Goal: Feedback & Contribution: Leave review/rating

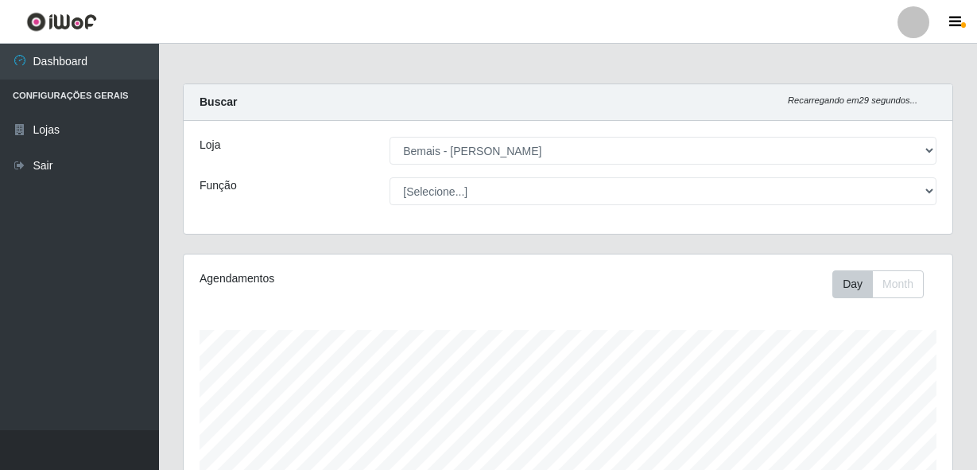
select select "230"
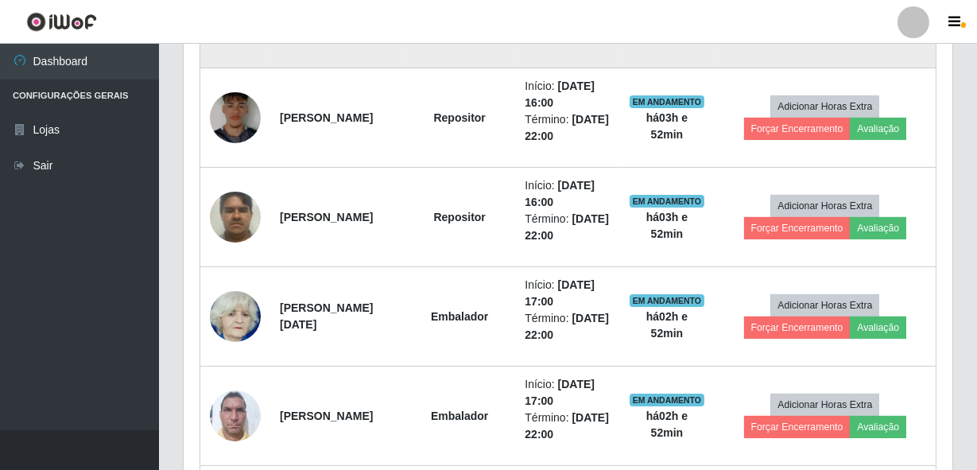
scroll to position [834, 0]
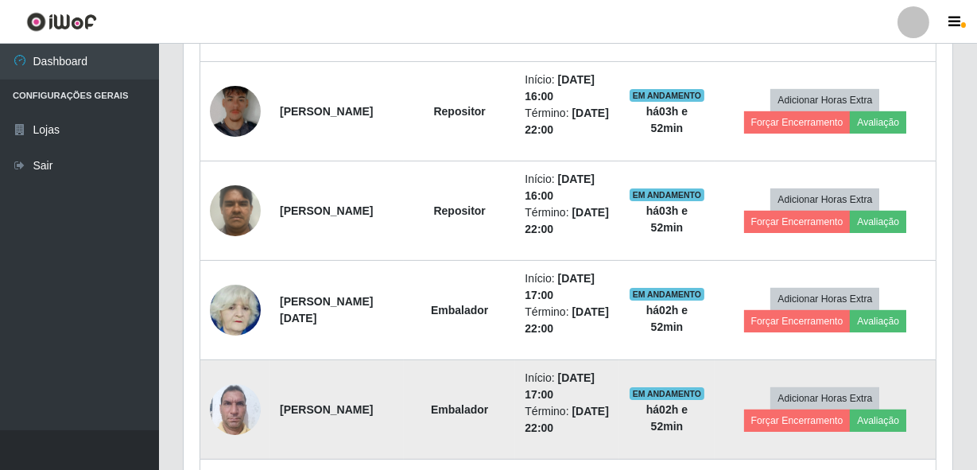
click at [234, 414] on img at bounding box center [235, 409] width 51 height 68
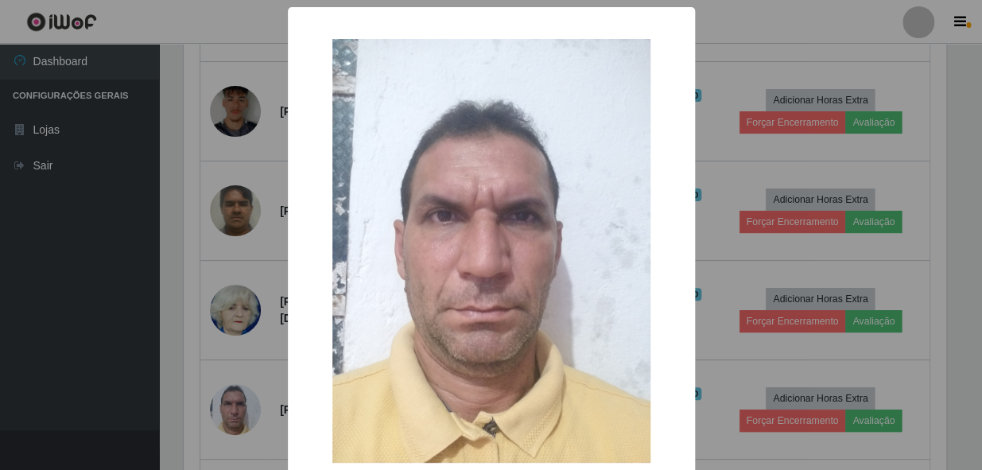
click at [715, 227] on div "× OK Cancel" at bounding box center [491, 235] width 982 height 470
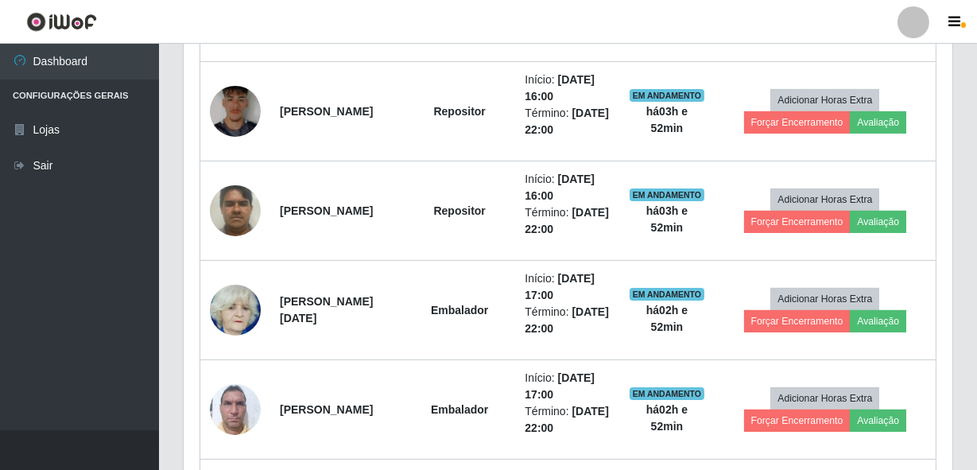
scroll to position [330, 769]
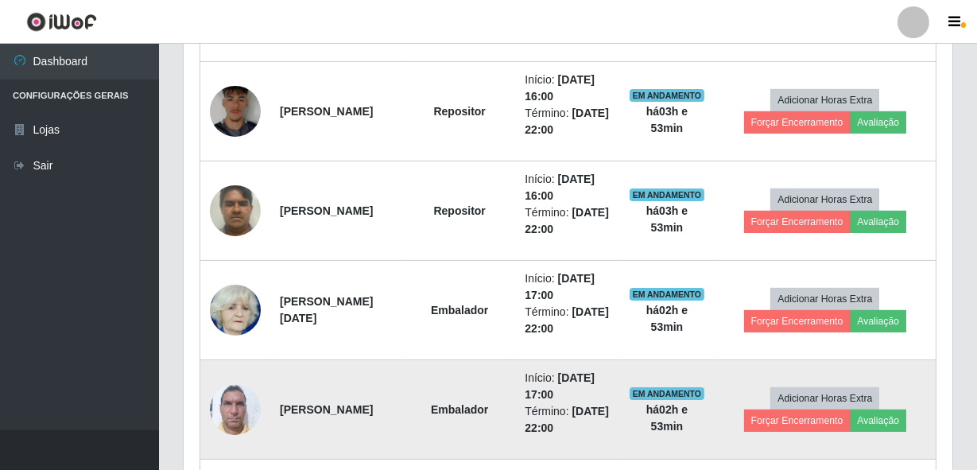
click at [219, 411] on img at bounding box center [235, 409] width 51 height 68
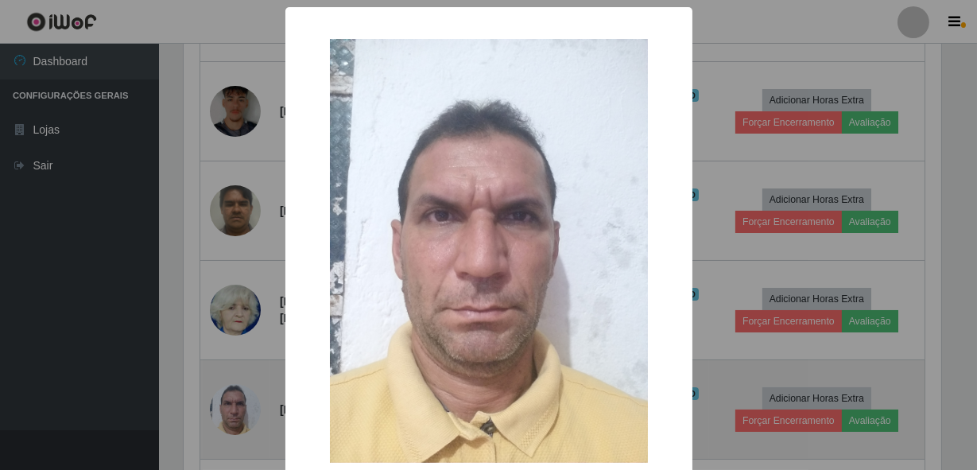
scroll to position [330, 762]
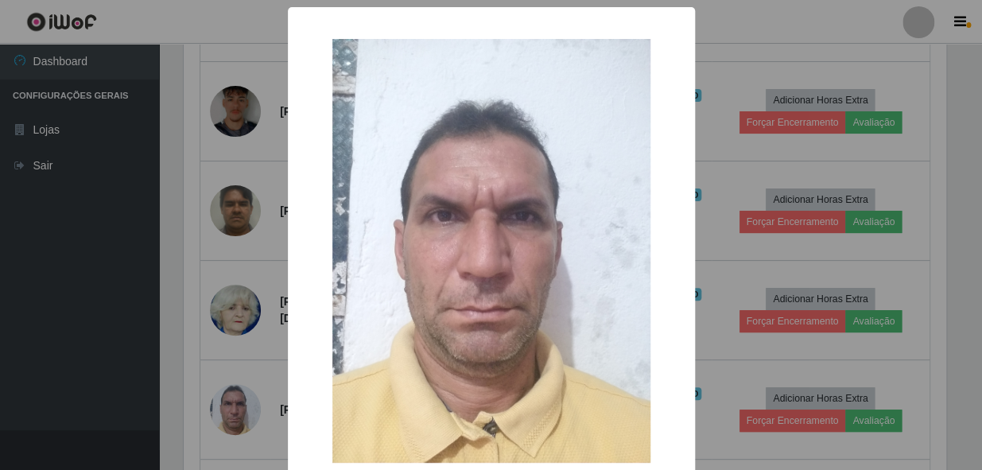
click at [764, 231] on div "× OK Cancel" at bounding box center [491, 235] width 982 height 470
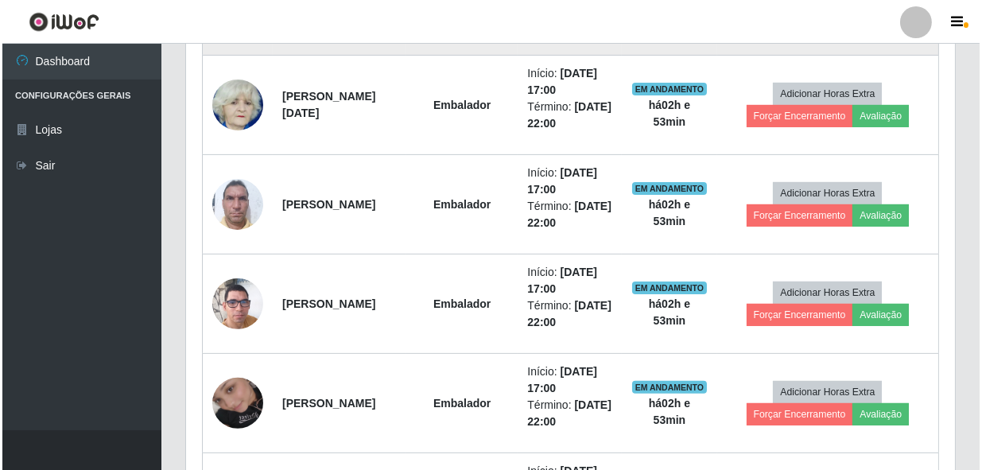
scroll to position [1051, 0]
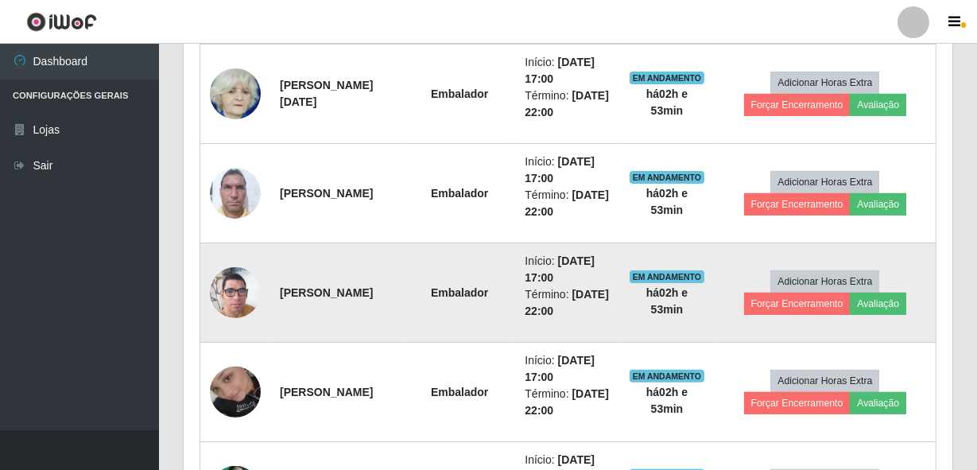
click at [239, 303] on img at bounding box center [235, 292] width 51 height 91
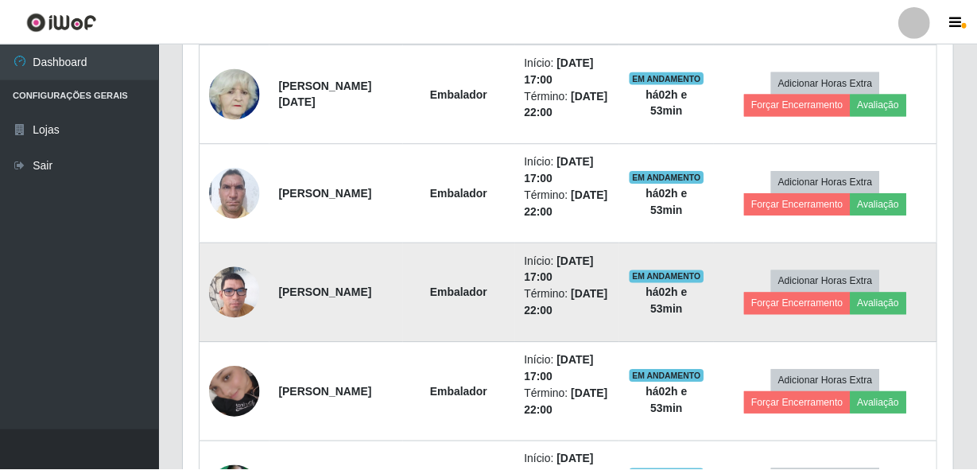
scroll to position [330, 762]
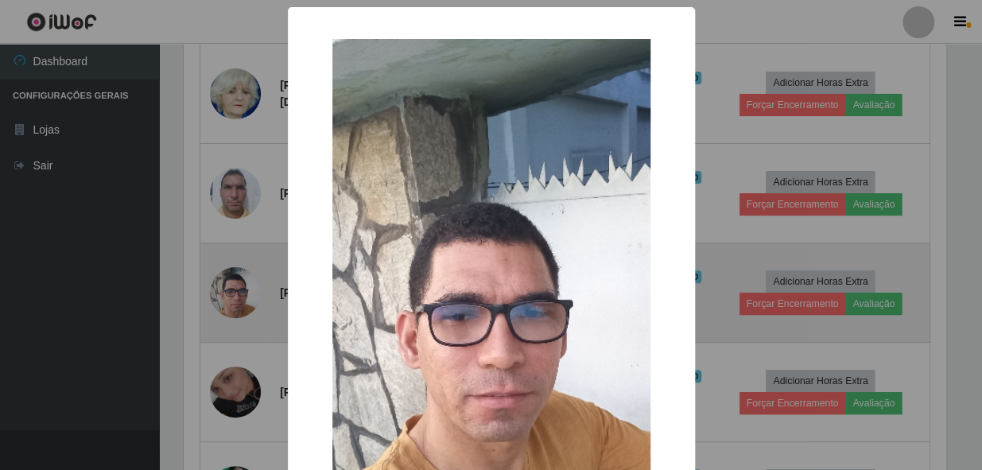
click at [239, 303] on div "× OK Cancel" at bounding box center [491, 235] width 982 height 470
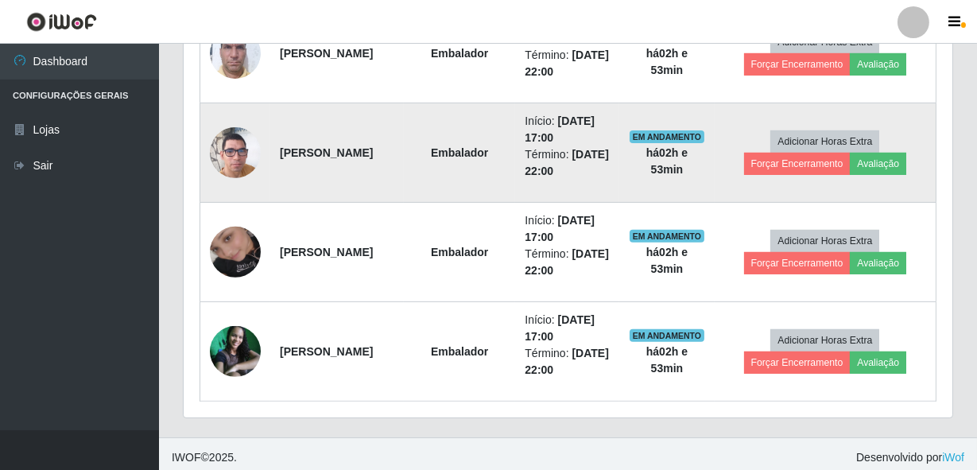
scroll to position [1195, 0]
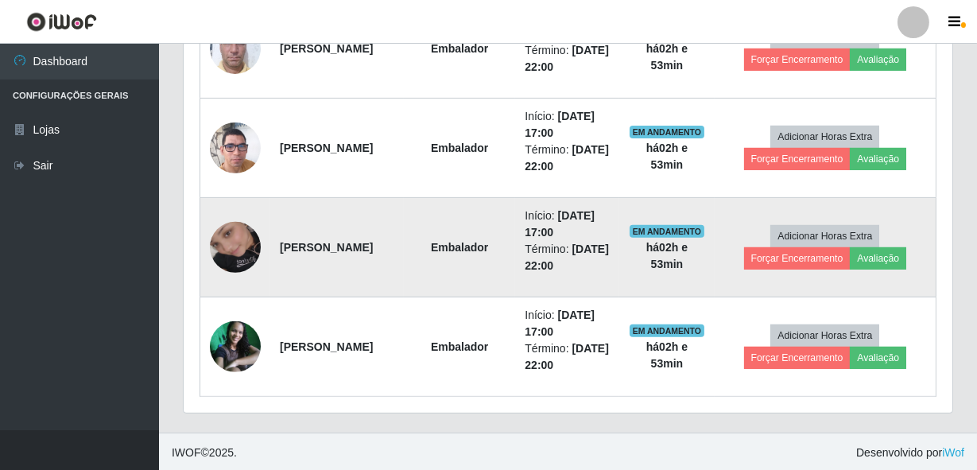
click at [239, 254] on img at bounding box center [235, 247] width 51 height 91
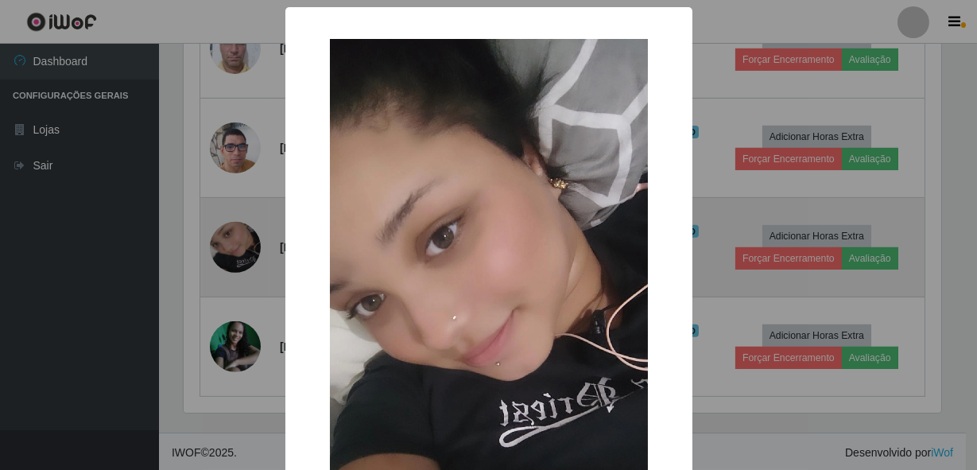
scroll to position [330, 762]
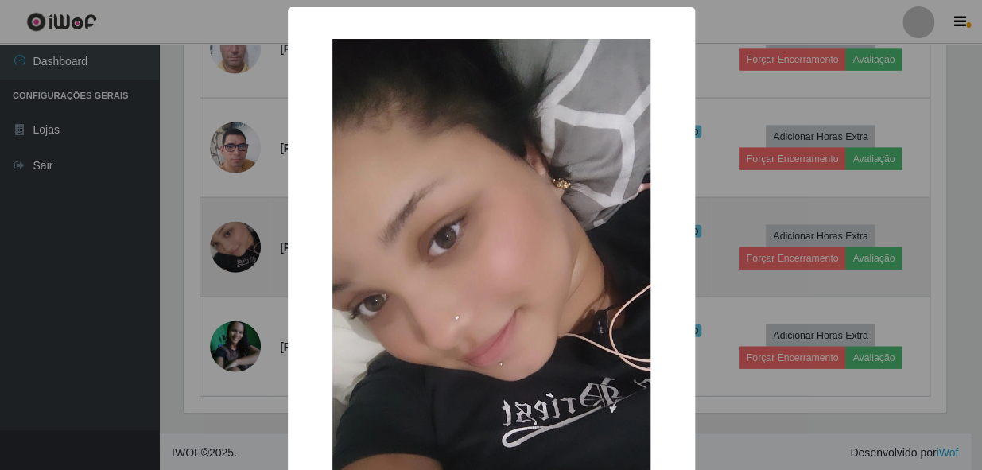
click at [239, 254] on div "× OK Cancel" at bounding box center [491, 235] width 982 height 470
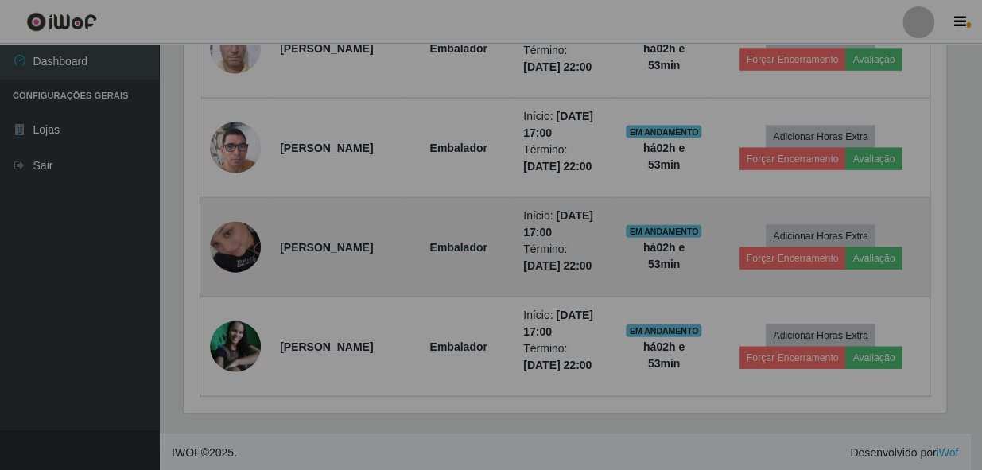
scroll to position [330, 769]
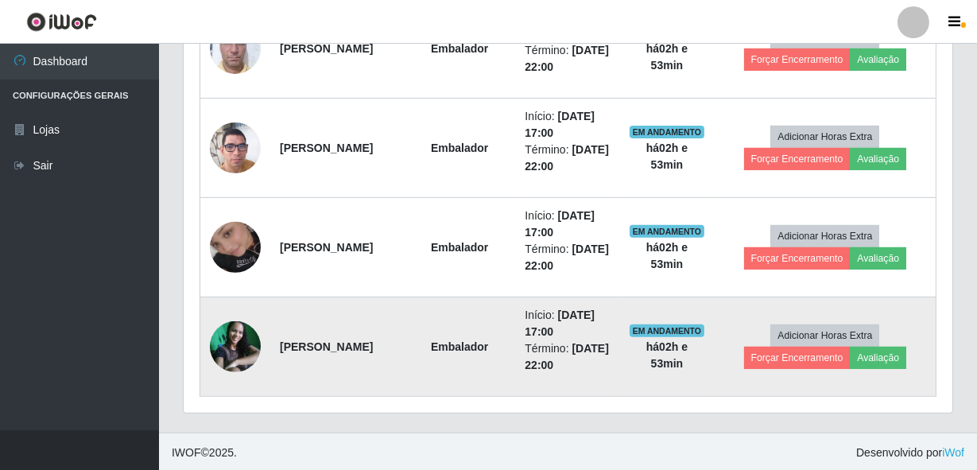
click at [223, 328] on img at bounding box center [235, 346] width 51 height 51
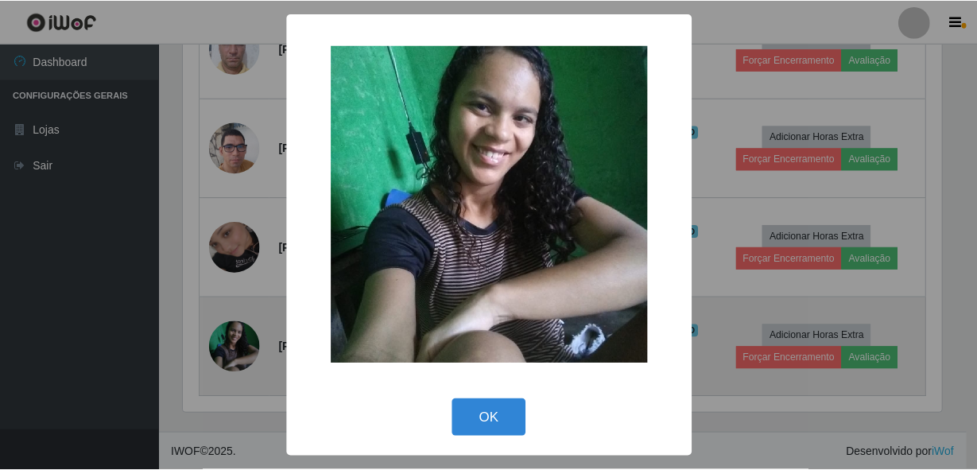
scroll to position [330, 762]
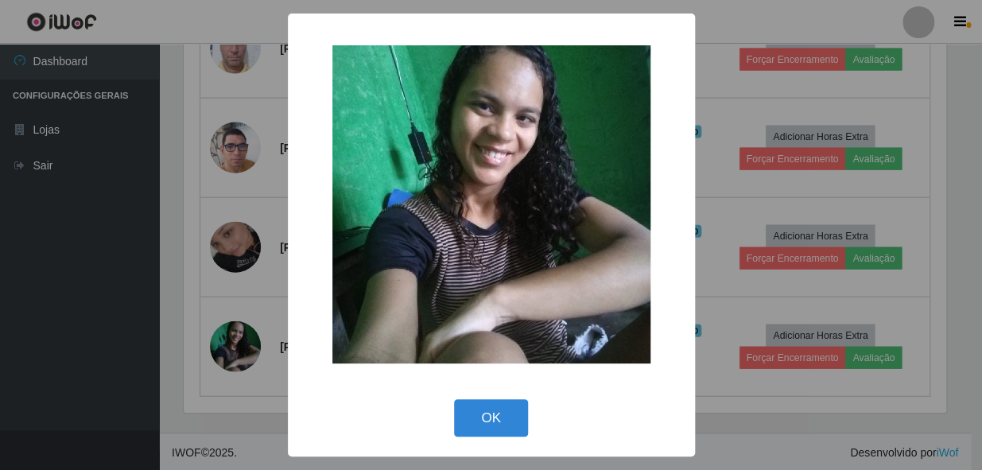
click at [190, 221] on div "× OK Cancel" at bounding box center [491, 235] width 982 height 470
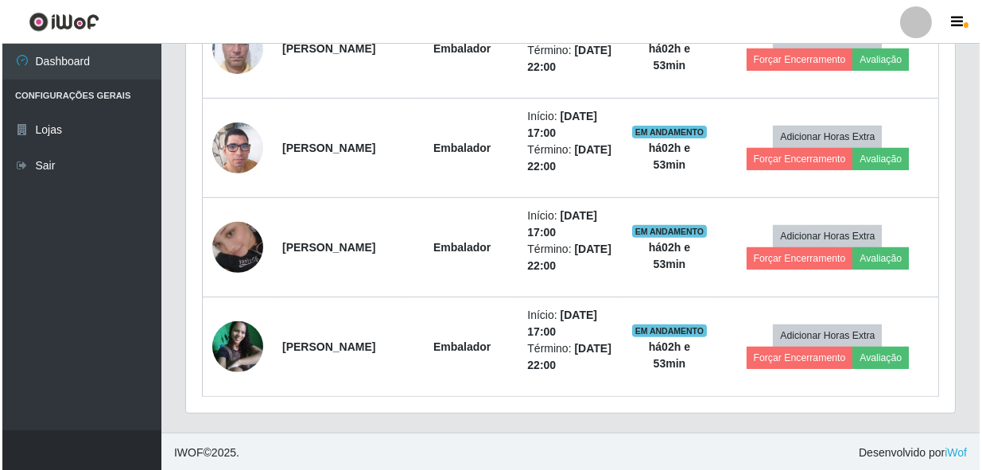
scroll to position [330, 769]
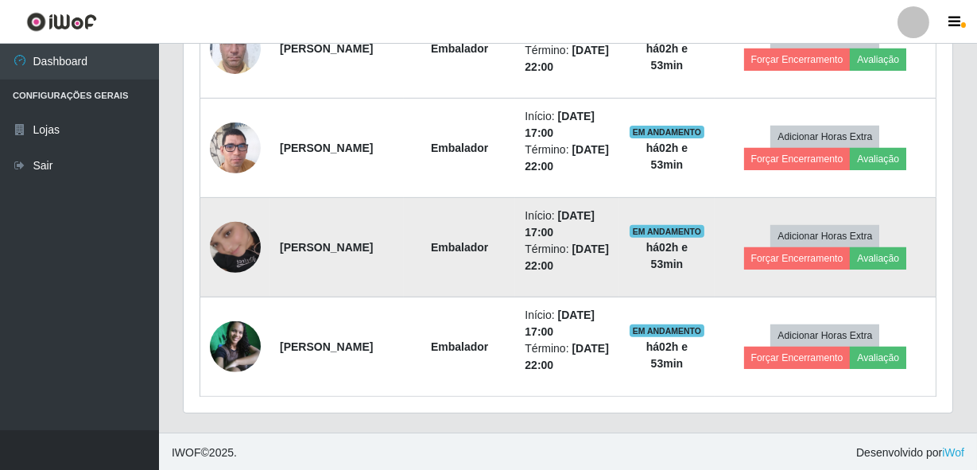
click at [215, 241] on img at bounding box center [235, 247] width 51 height 91
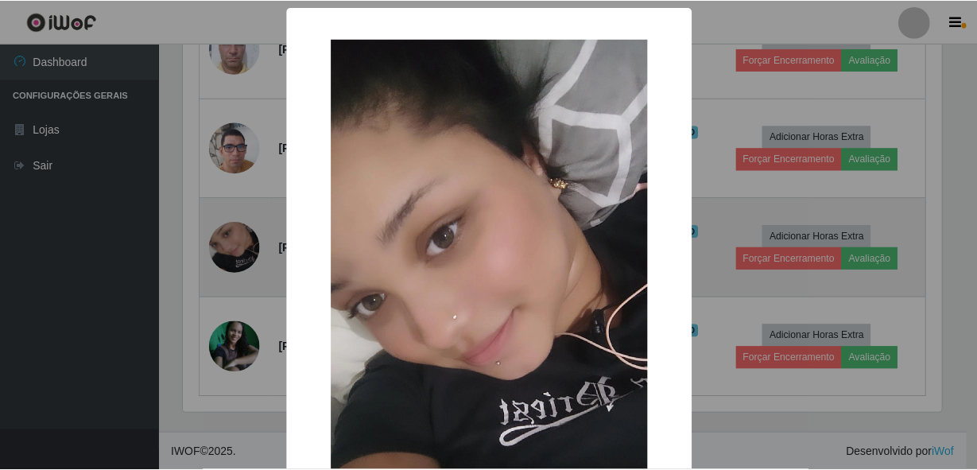
scroll to position [330, 762]
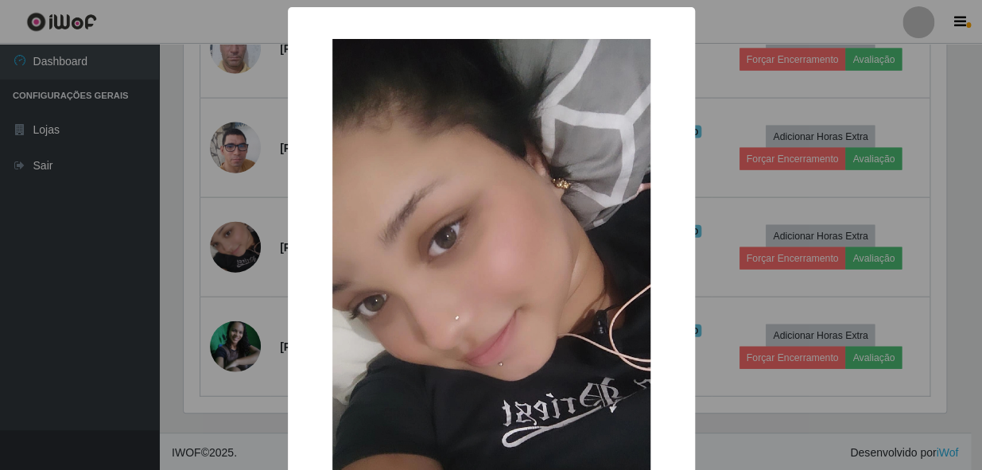
click at [190, 266] on div "× OK Cancel" at bounding box center [491, 235] width 982 height 470
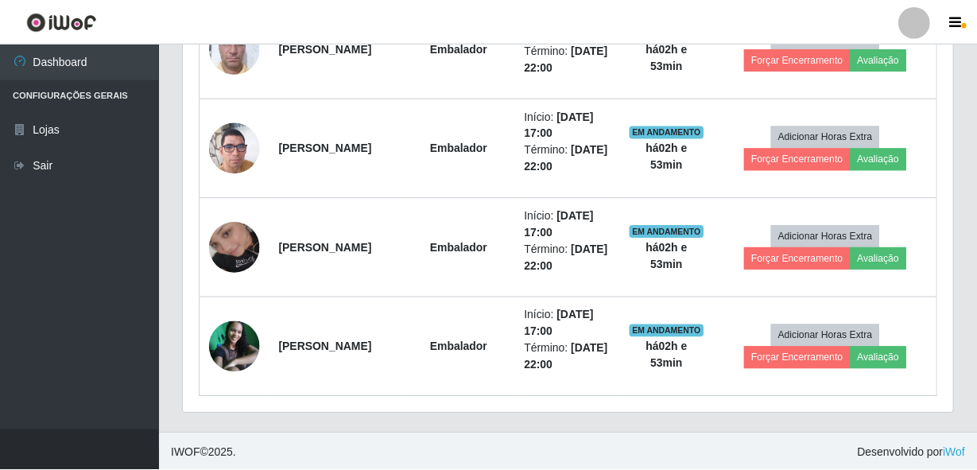
scroll to position [0, 0]
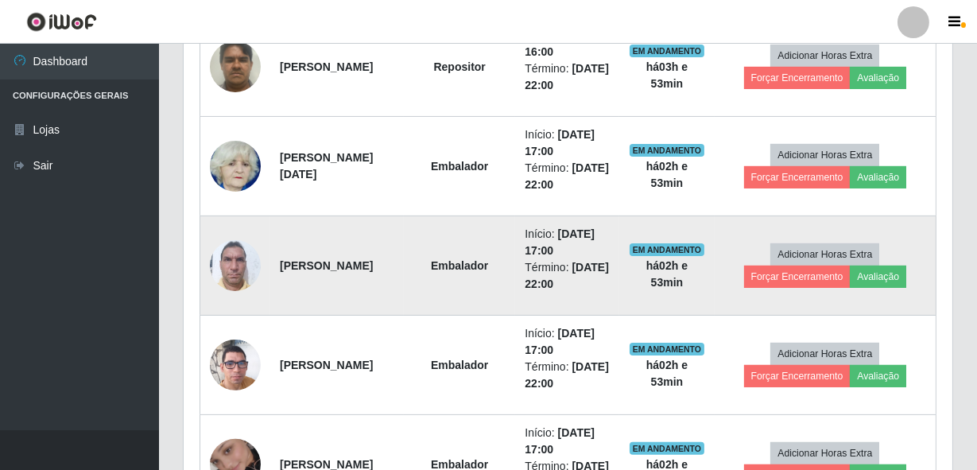
click at [221, 262] on img at bounding box center [235, 265] width 51 height 68
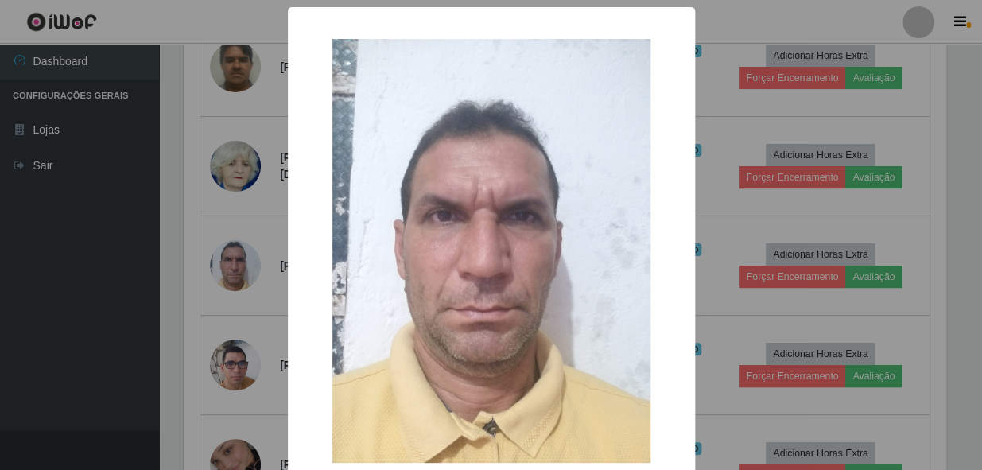
click at [227, 244] on div "× OK Cancel" at bounding box center [491, 235] width 982 height 470
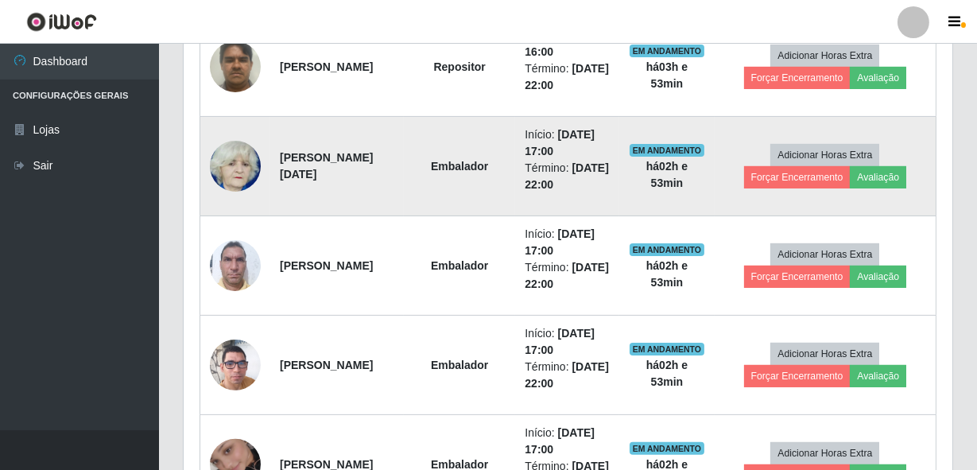
click at [244, 178] on img at bounding box center [235, 166] width 51 height 57
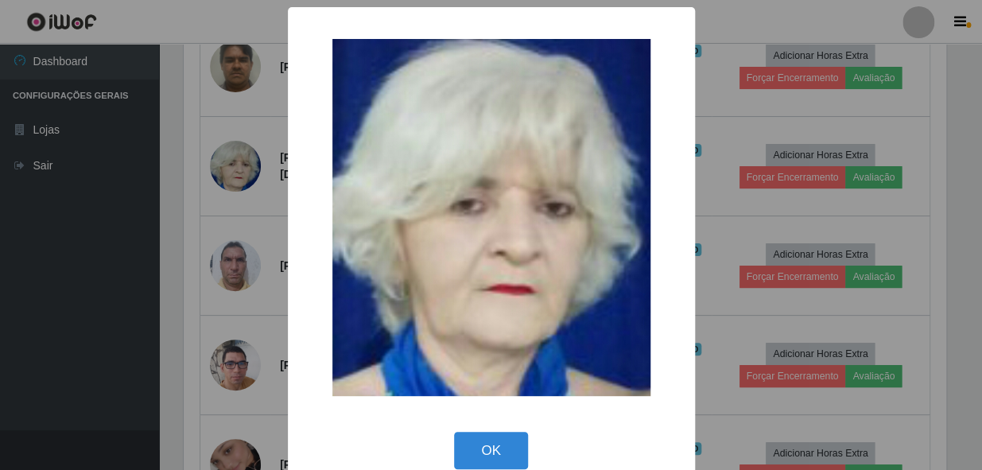
click at [215, 235] on div "× OK Cancel" at bounding box center [491, 235] width 982 height 470
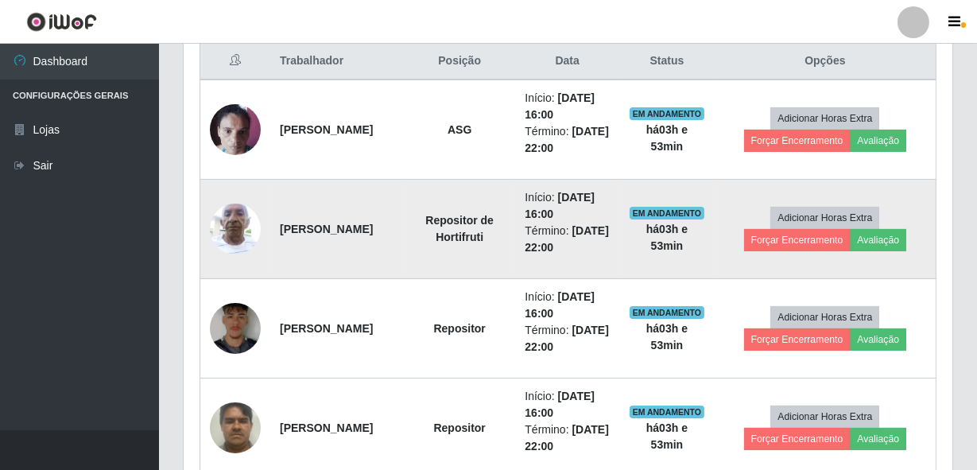
click at [229, 226] on img at bounding box center [235, 229] width 51 height 68
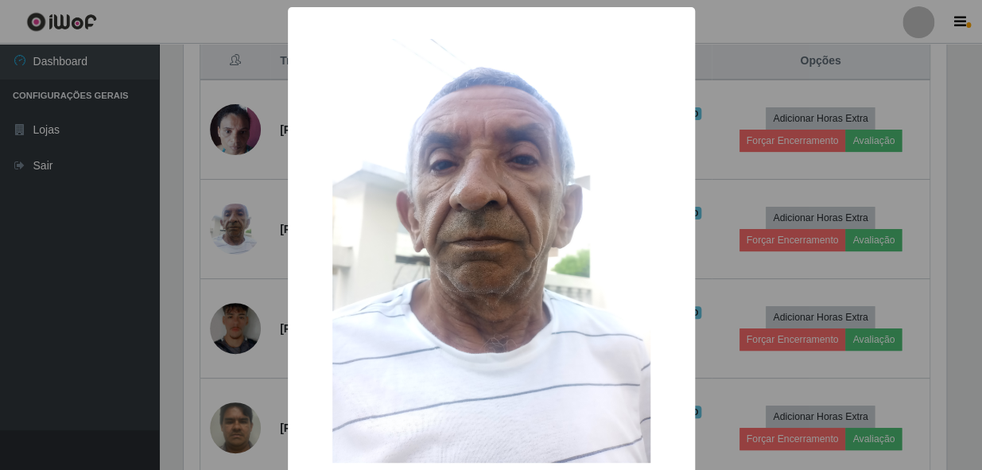
click at [757, 209] on div "× OK Cancel" at bounding box center [491, 235] width 982 height 470
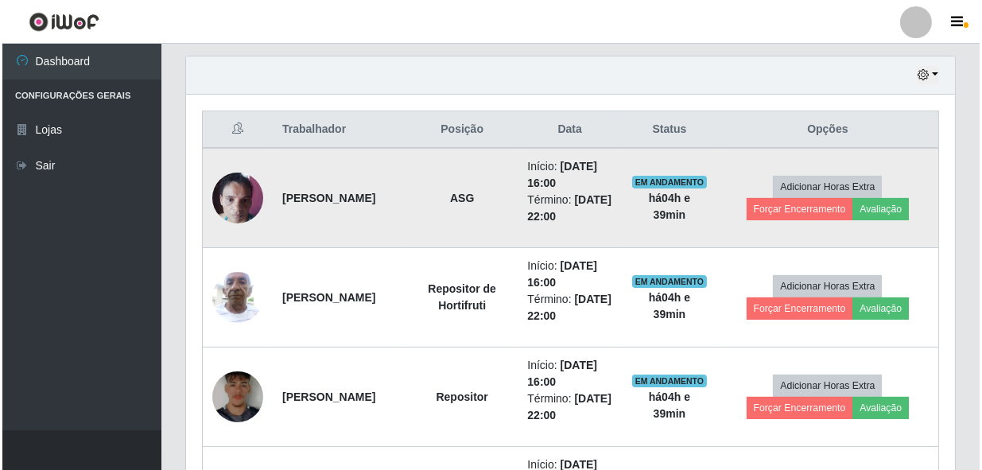
scroll to position [545, 0]
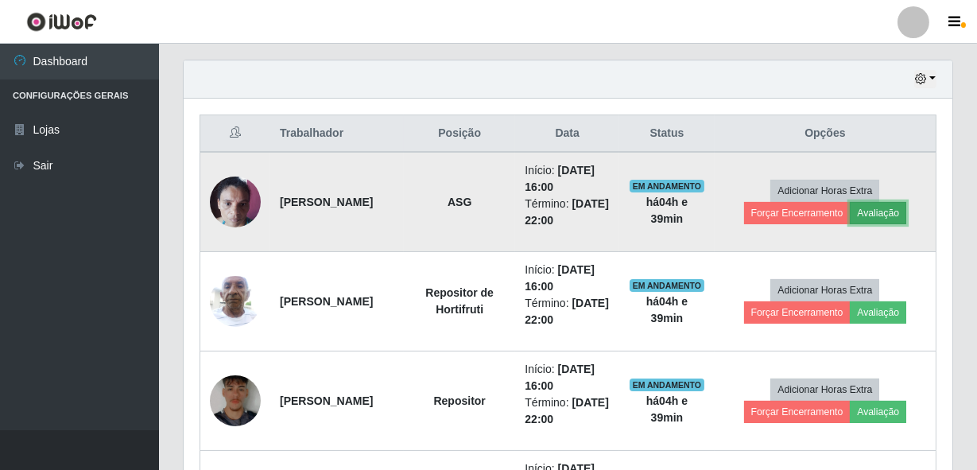
click at [893, 210] on button "Avaliação" at bounding box center [878, 213] width 56 height 22
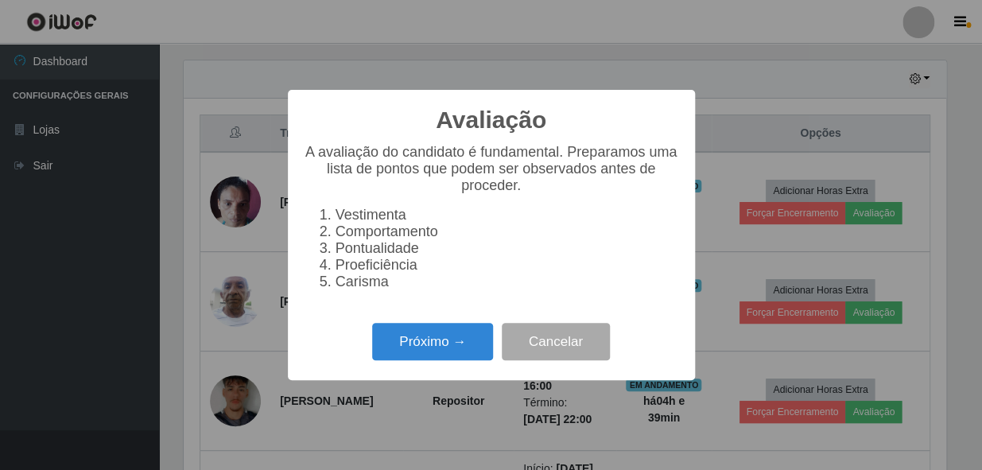
scroll to position [330, 762]
click at [414, 328] on div "Próximo → Cancelar" at bounding box center [491, 341] width 375 height 45
click at [421, 353] on button "Próximo →" at bounding box center [432, 341] width 121 height 37
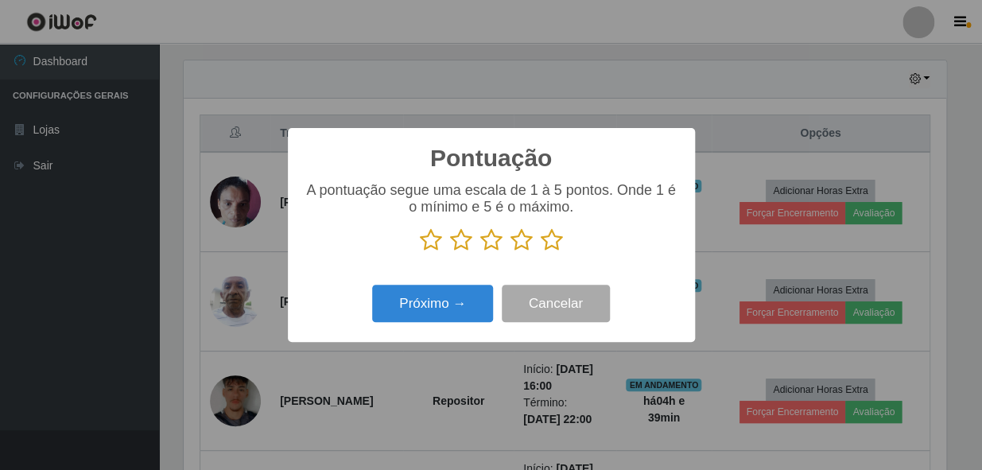
click at [558, 241] on icon at bounding box center [552, 240] width 22 height 24
click at [541, 252] on input "radio" at bounding box center [541, 252] width 0 height 0
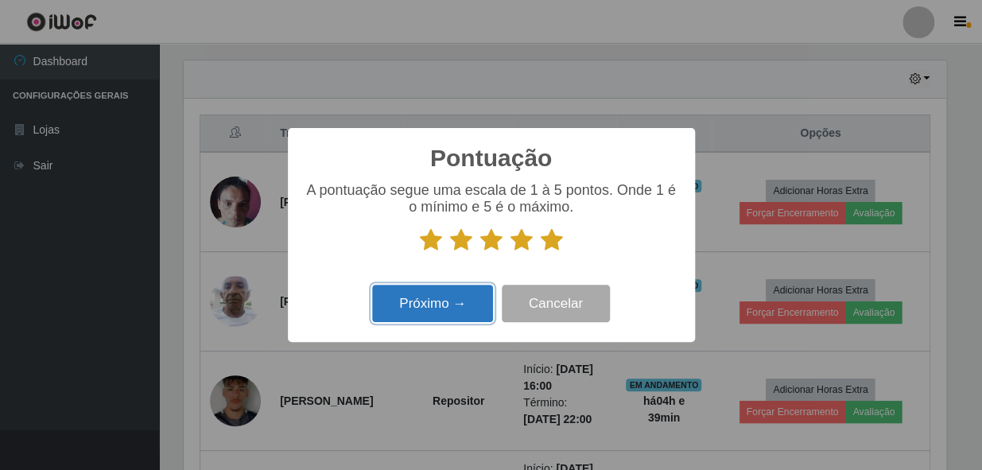
click at [456, 322] on button "Próximo →" at bounding box center [432, 303] width 121 height 37
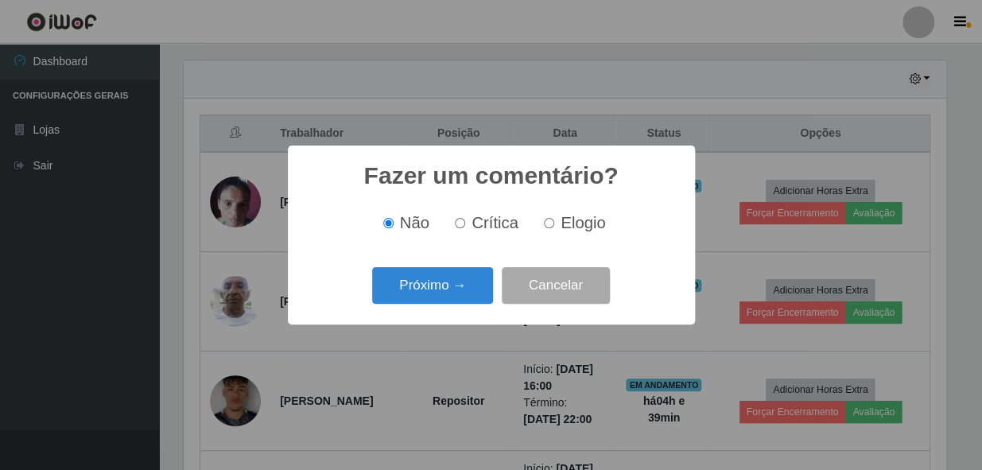
click at [448, 291] on button "Próximo →" at bounding box center [432, 285] width 121 height 37
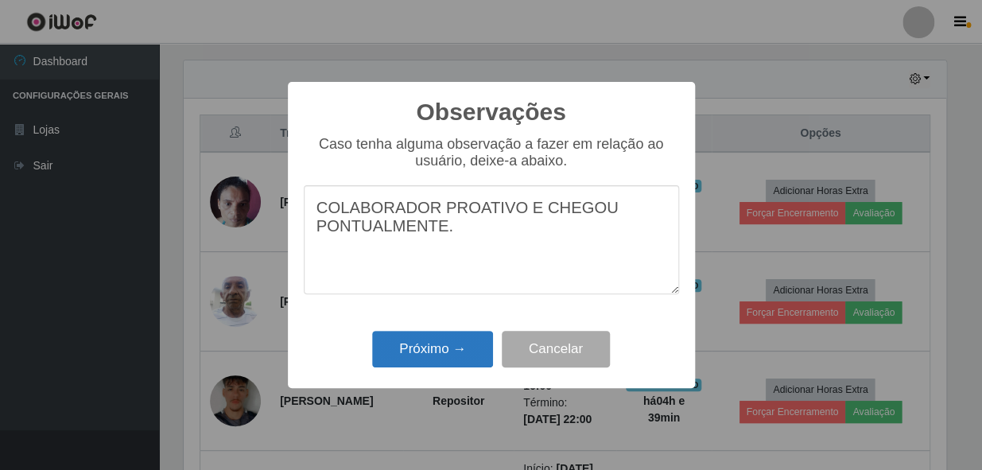
type textarea "COLABORADOR PROATIVO E CHEGOU PONTUALMENTE."
click at [450, 344] on button "Próximo →" at bounding box center [432, 349] width 121 height 37
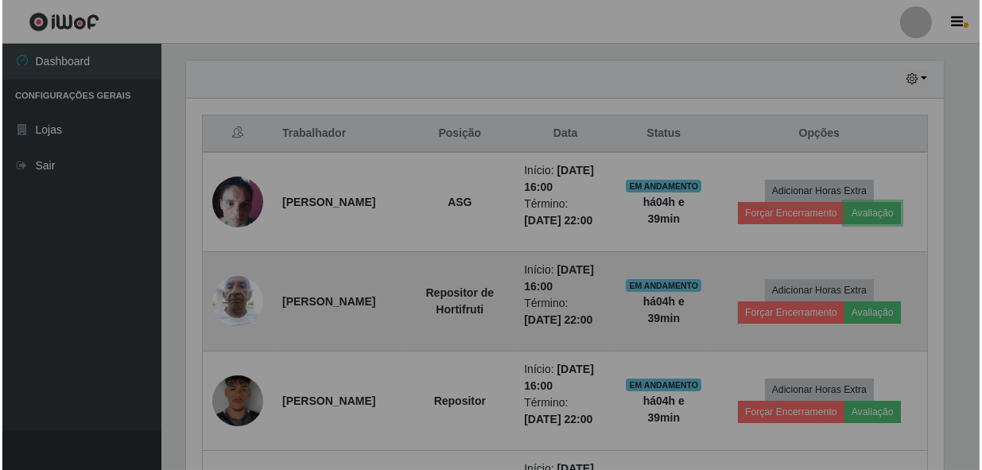
scroll to position [330, 769]
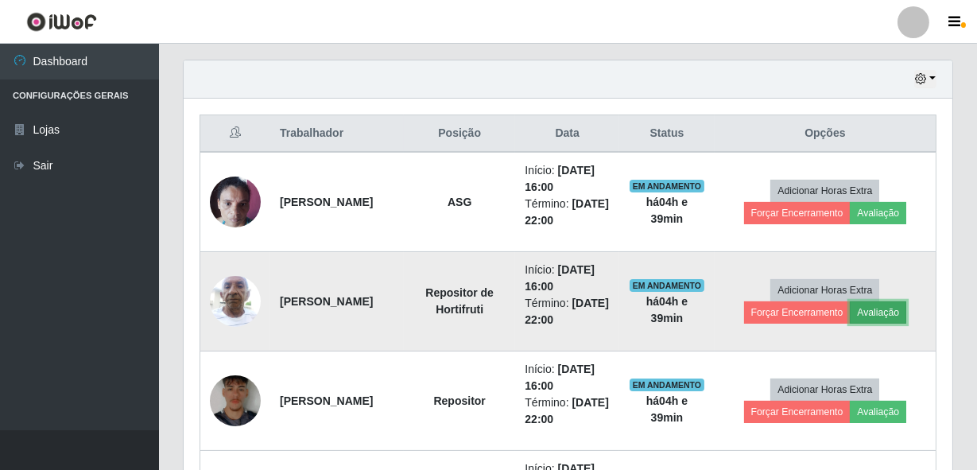
click at [907, 317] on button "Avaliação" at bounding box center [878, 312] width 56 height 22
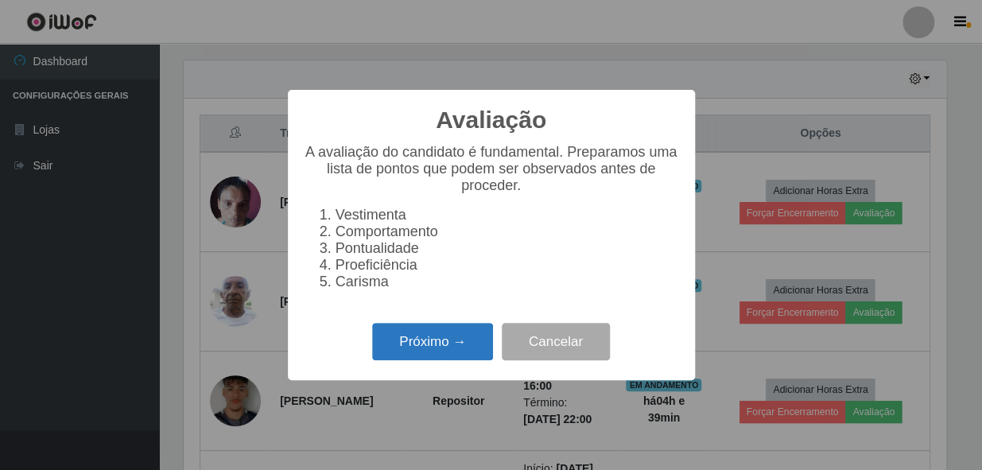
click at [429, 342] on button "Próximo →" at bounding box center [432, 341] width 121 height 37
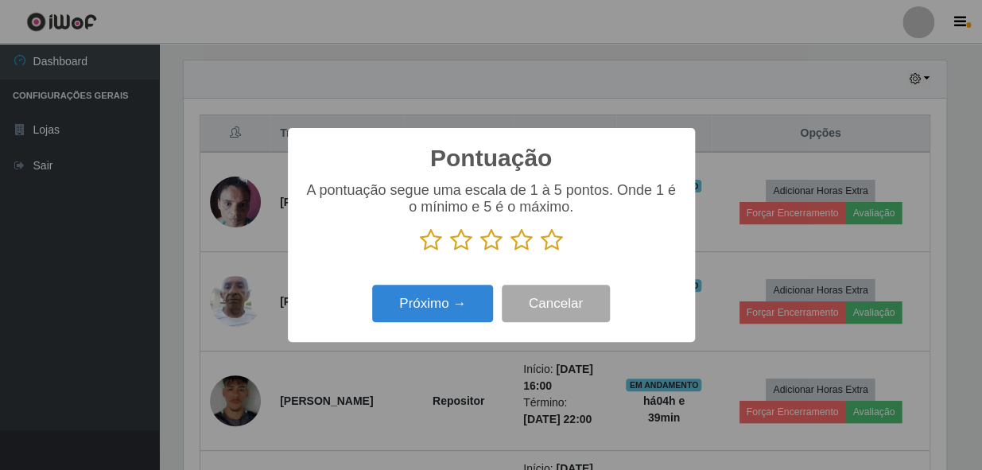
scroll to position [794932, 794498]
click at [545, 244] on icon at bounding box center [552, 240] width 22 height 24
click at [541, 252] on input "radio" at bounding box center [541, 252] width 0 height 0
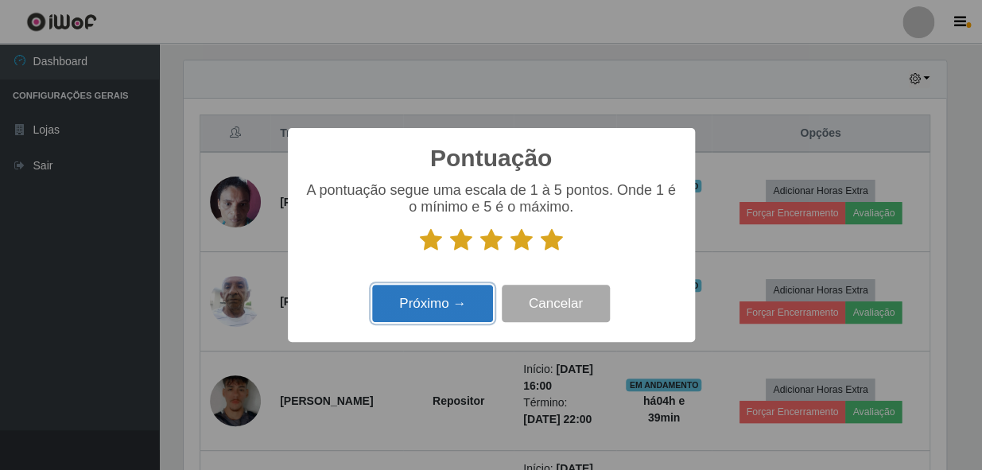
click at [453, 314] on button "Próximo →" at bounding box center [432, 303] width 121 height 37
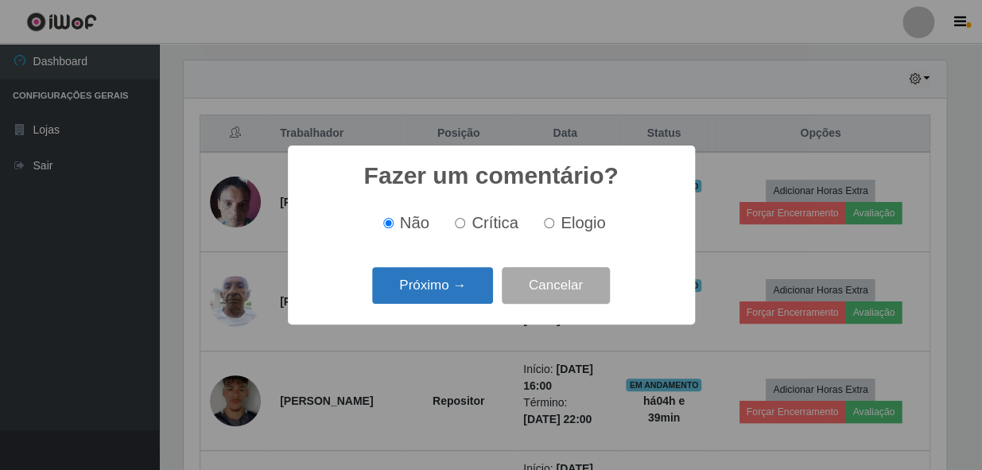
click at [441, 293] on button "Próximo →" at bounding box center [432, 285] width 121 height 37
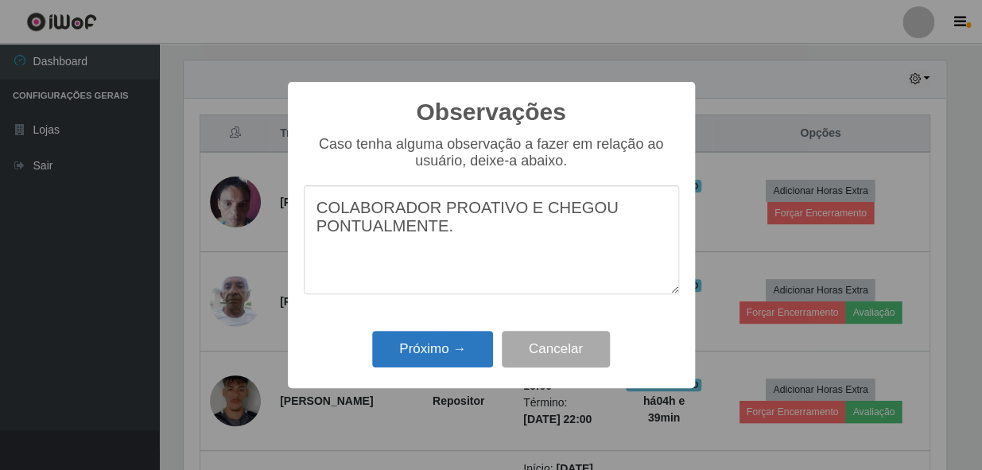
type textarea "COLABORADOR PROATIVO E CHEGOU PONTUALMENTE."
click at [415, 357] on button "Próximo →" at bounding box center [432, 349] width 121 height 37
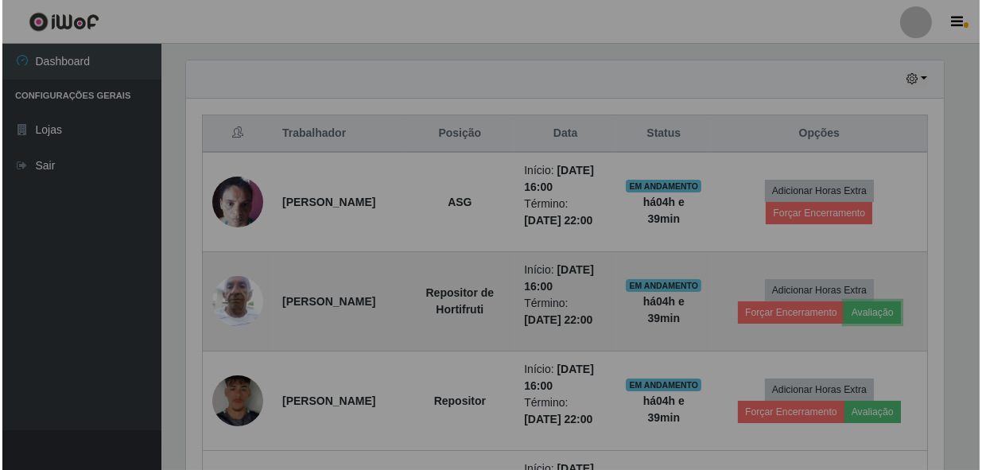
scroll to position [330, 769]
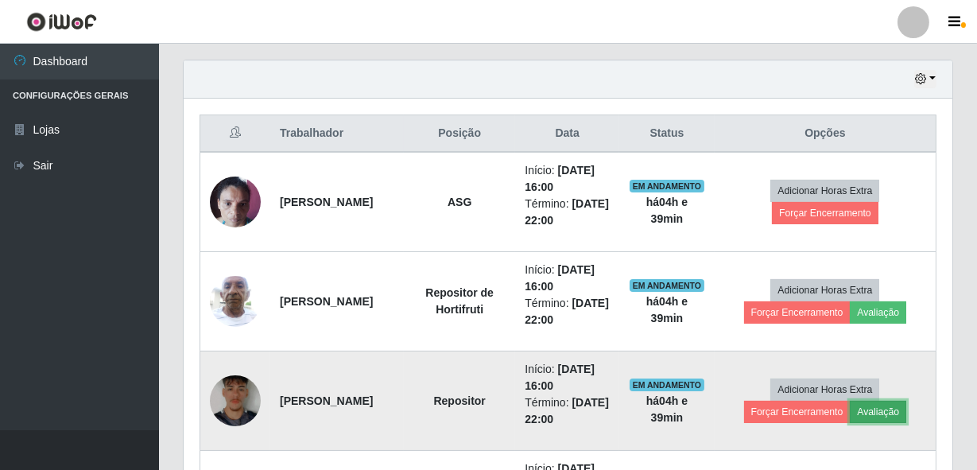
click at [887, 411] on button "Avaliação" at bounding box center [878, 412] width 56 height 22
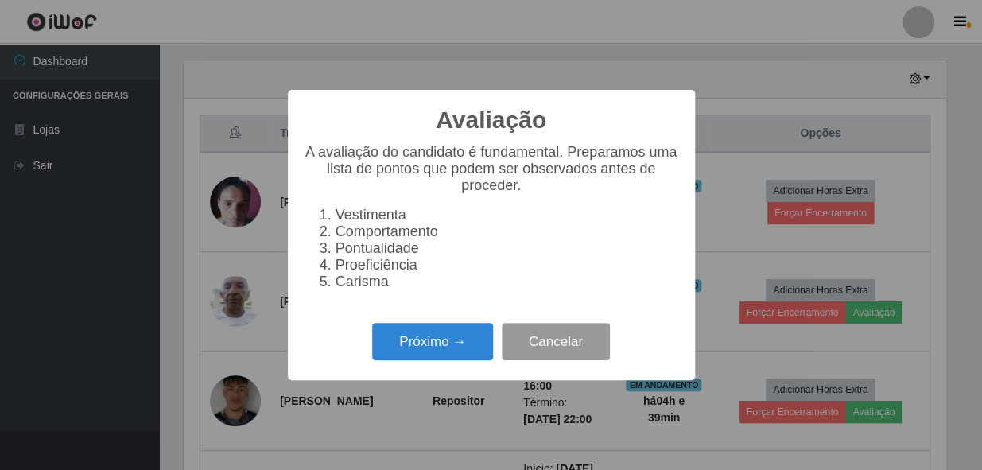
scroll to position [330, 762]
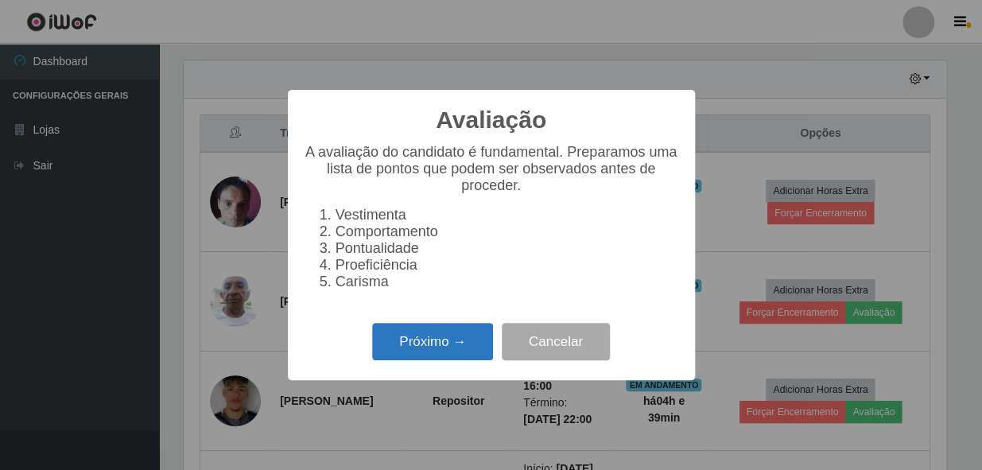
click at [453, 350] on button "Próximo →" at bounding box center [432, 341] width 121 height 37
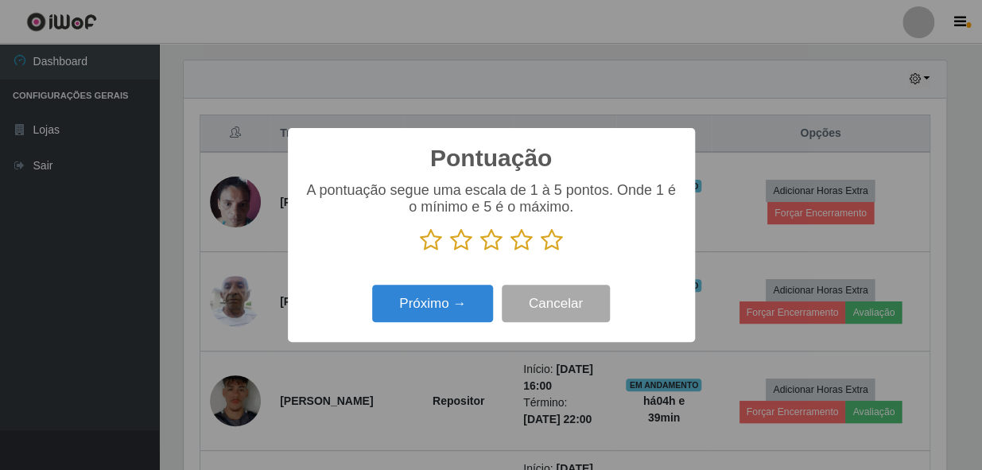
scroll to position [794932, 794498]
click at [546, 241] on icon at bounding box center [552, 240] width 22 height 24
click at [541, 252] on input "radio" at bounding box center [541, 252] width 0 height 0
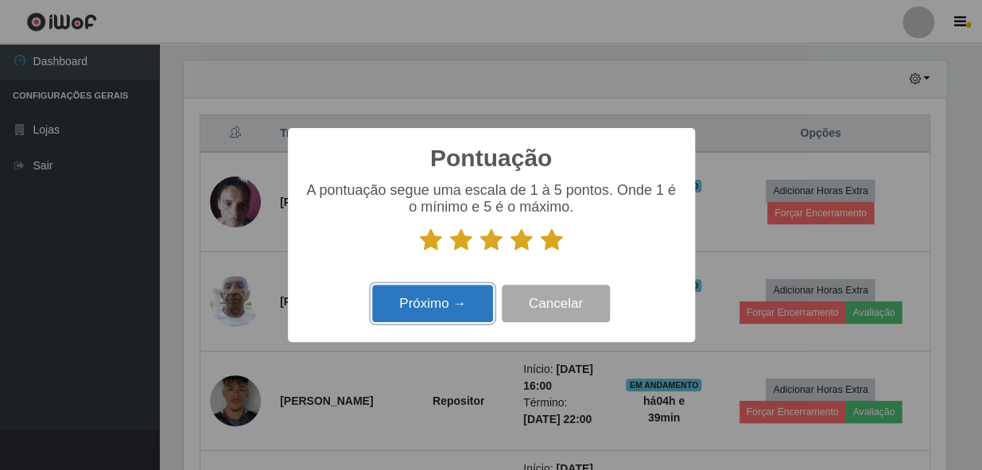
click at [440, 313] on button "Próximo →" at bounding box center [432, 303] width 121 height 37
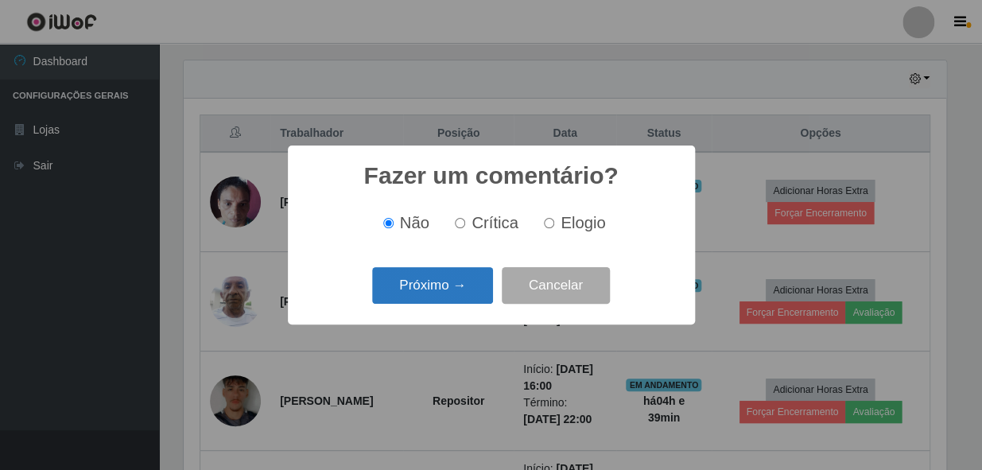
click at [442, 305] on div "Próximo → Cancelar" at bounding box center [491, 284] width 375 height 45
click at [445, 287] on button "Próximo →" at bounding box center [432, 285] width 121 height 37
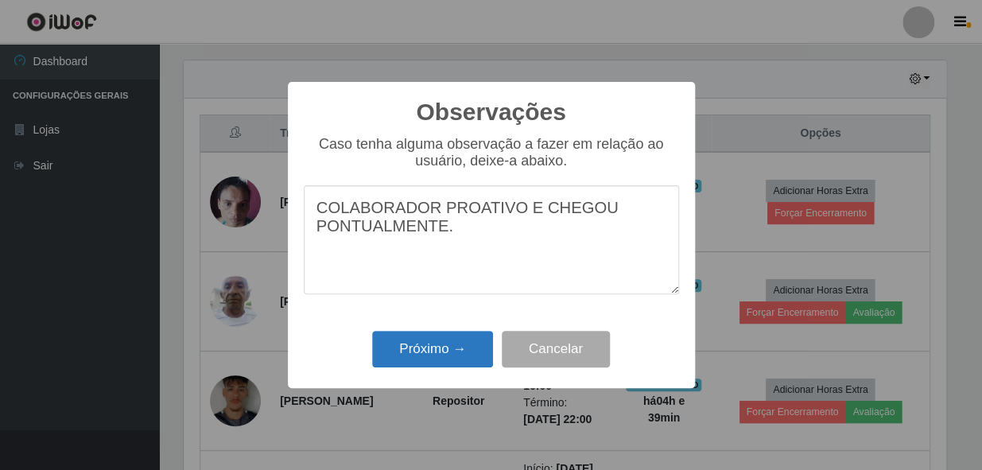
type textarea "COLABORADOR PROATIVO E CHEGOU PONTUALMENTE."
click at [430, 342] on button "Próximo →" at bounding box center [432, 349] width 121 height 37
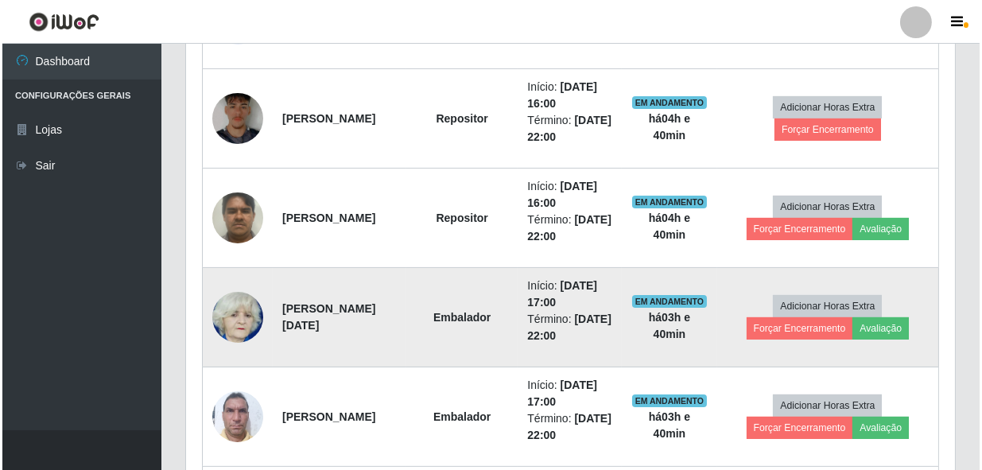
scroll to position [834, 0]
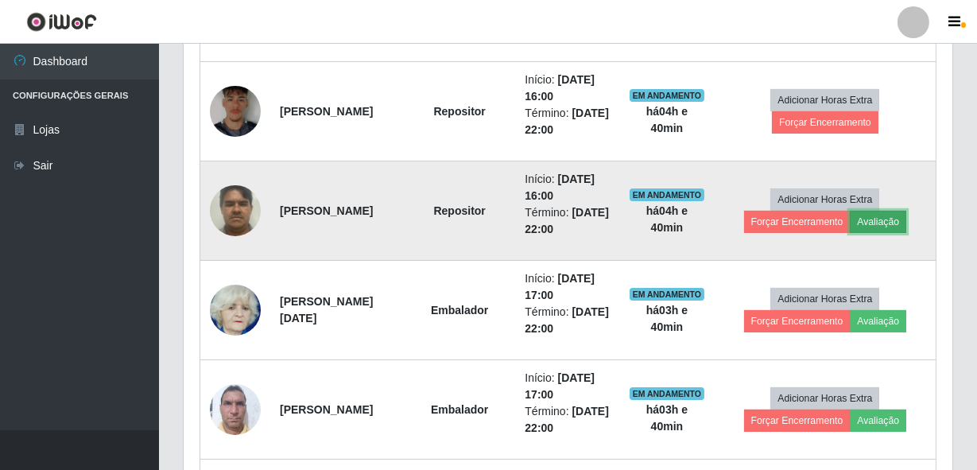
click at [884, 227] on button "Avaliação" at bounding box center [878, 222] width 56 height 22
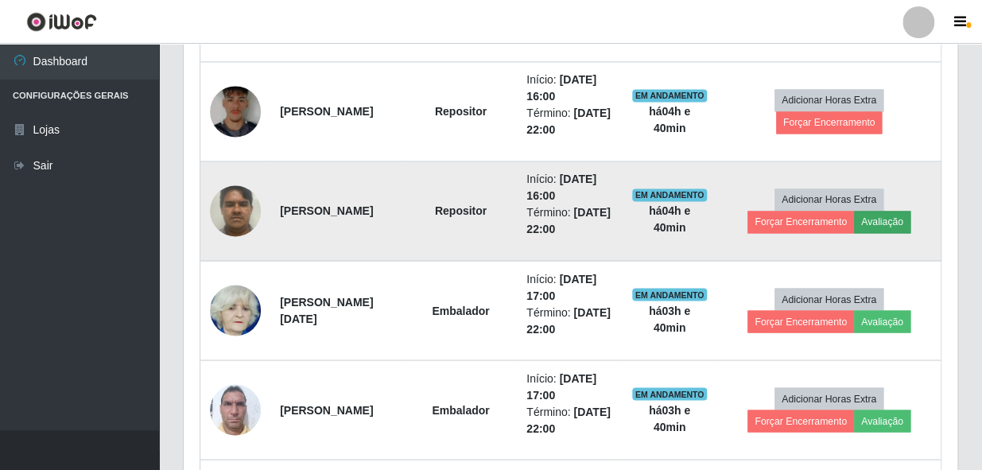
scroll to position [330, 762]
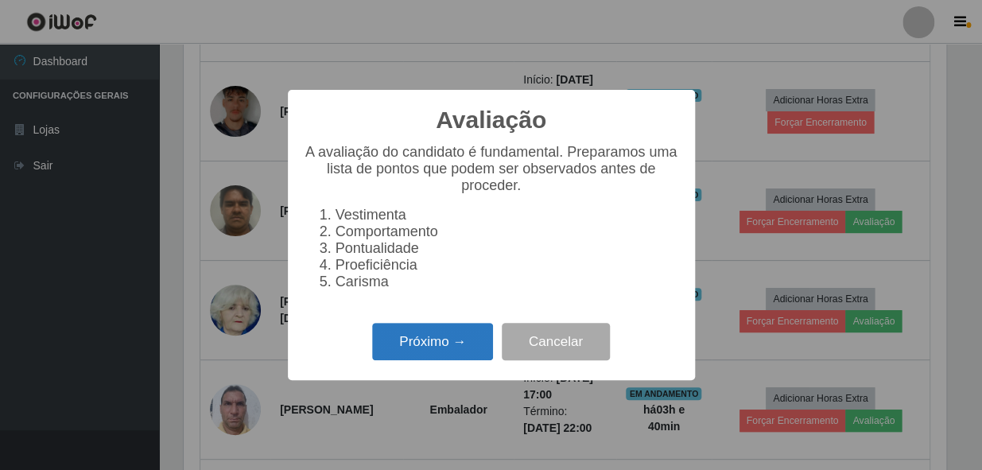
click at [461, 346] on button "Próximo →" at bounding box center [432, 341] width 121 height 37
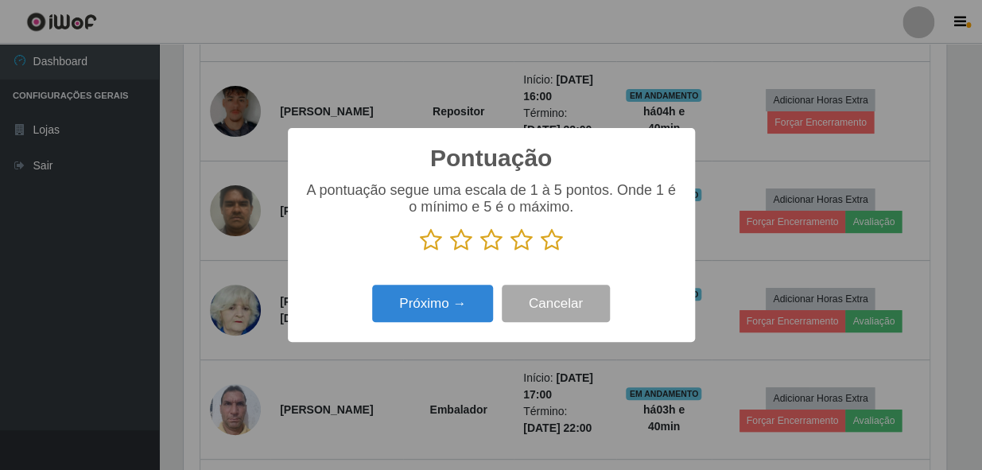
click at [557, 239] on icon at bounding box center [552, 240] width 22 height 24
click at [541, 252] on input "radio" at bounding box center [541, 252] width 0 height 0
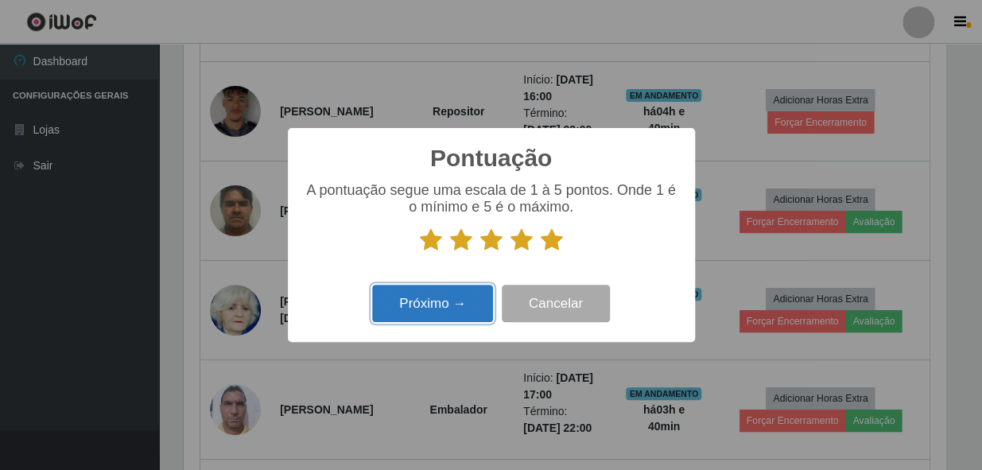
click at [433, 298] on button "Próximo →" at bounding box center [432, 303] width 121 height 37
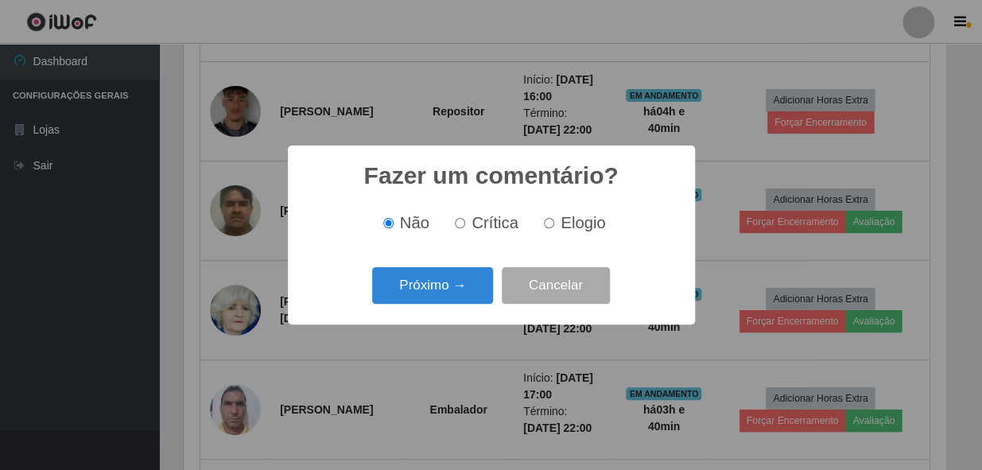
click at [457, 251] on div "Fazer um comentário? × Não Crítica Elogio Próximo → Cancelar" at bounding box center [491, 235] width 407 height 178
click at [436, 294] on button "Próximo →" at bounding box center [432, 285] width 121 height 37
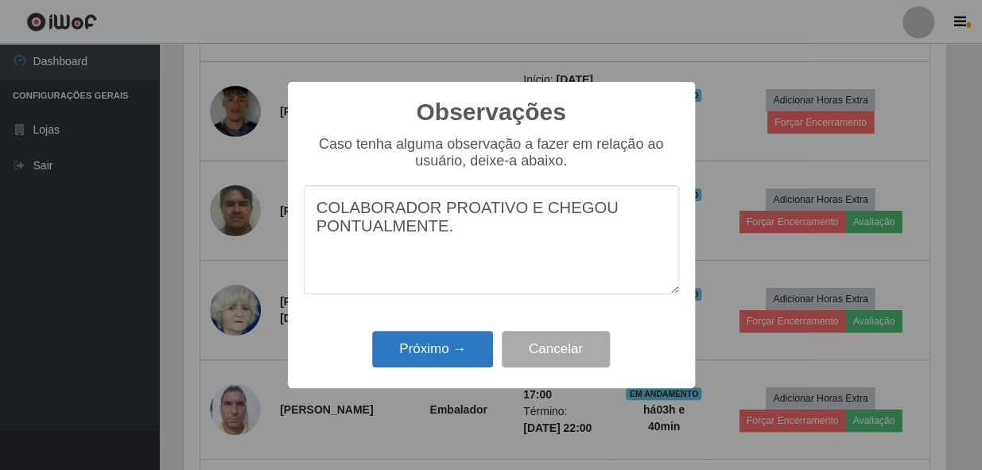
type textarea "COLABORADOR PROATIVO E CHEGOU PONTUALMENTE."
click at [430, 347] on button "Próximo →" at bounding box center [432, 349] width 121 height 37
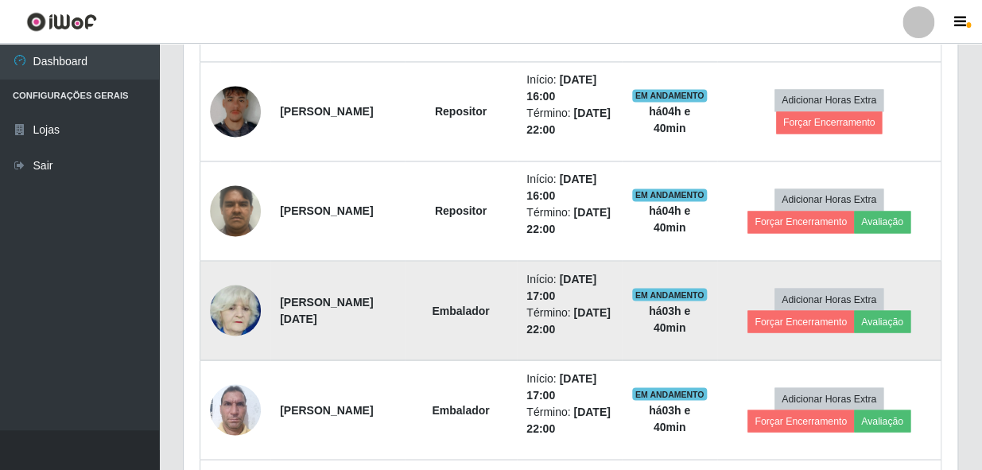
scroll to position [330, 769]
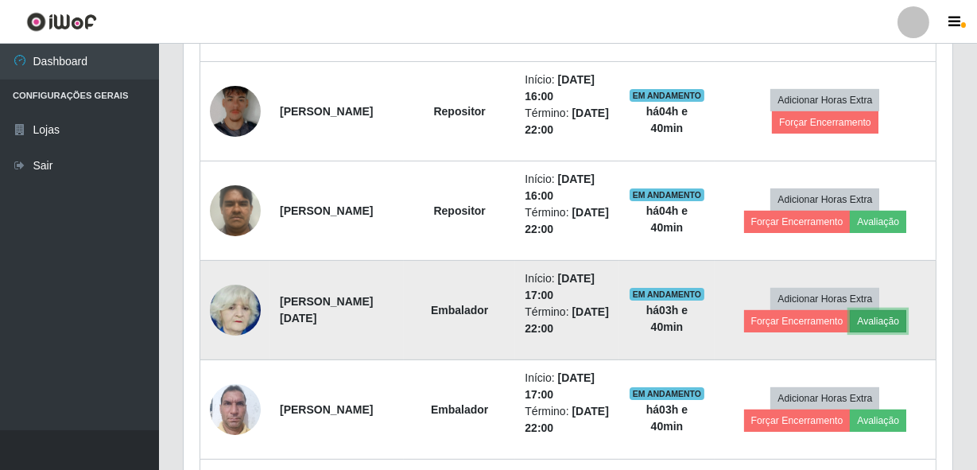
click at [893, 313] on button "Avaliação" at bounding box center [878, 321] width 56 height 22
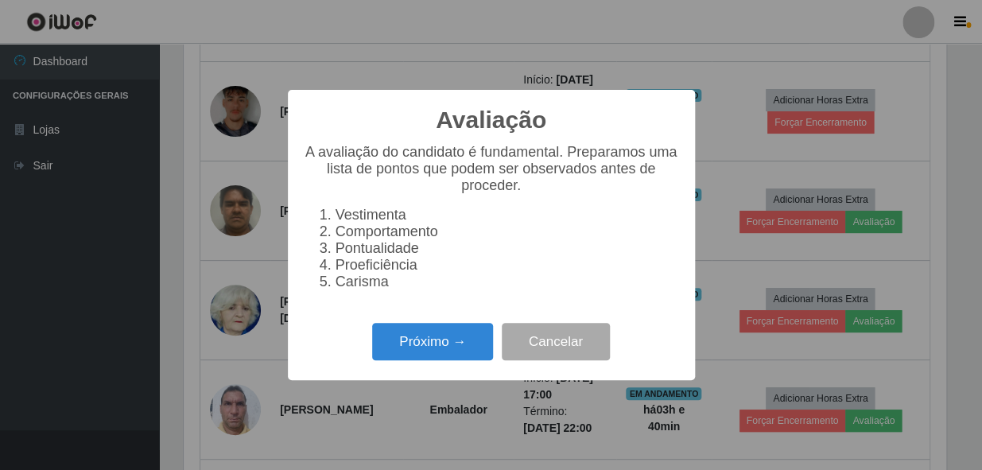
scroll to position [330, 762]
click at [495, 333] on div "Próximo → Cancelar" at bounding box center [491, 341] width 375 height 45
click at [487, 342] on button "Próximo →" at bounding box center [432, 341] width 121 height 37
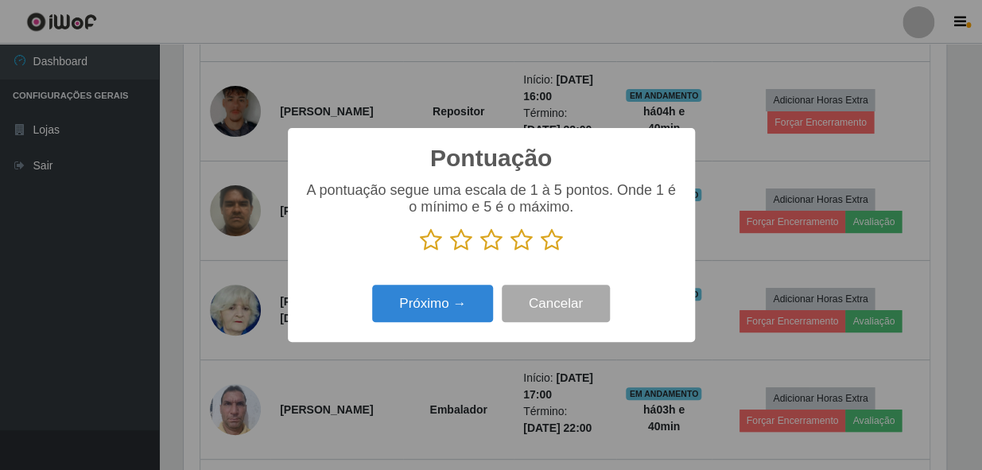
click at [550, 230] on icon at bounding box center [552, 240] width 22 height 24
click at [541, 252] on input "radio" at bounding box center [541, 252] width 0 height 0
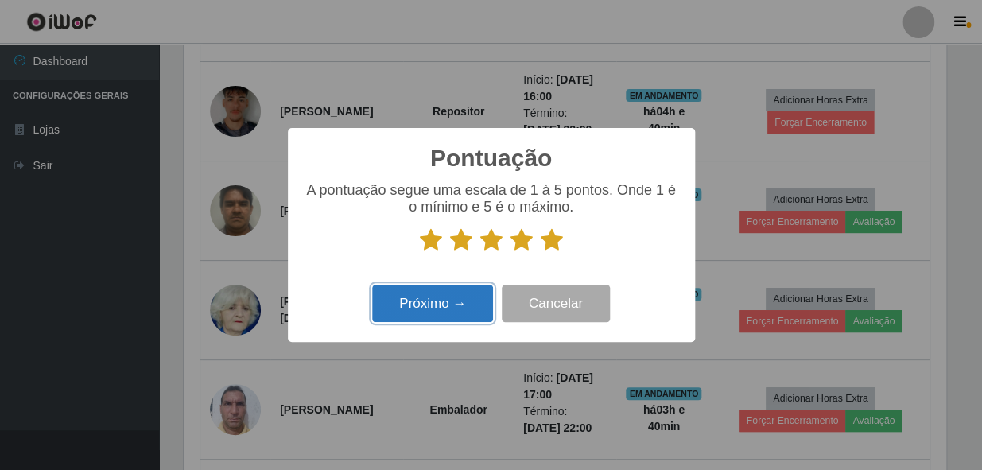
click at [434, 312] on button "Próximo →" at bounding box center [432, 303] width 121 height 37
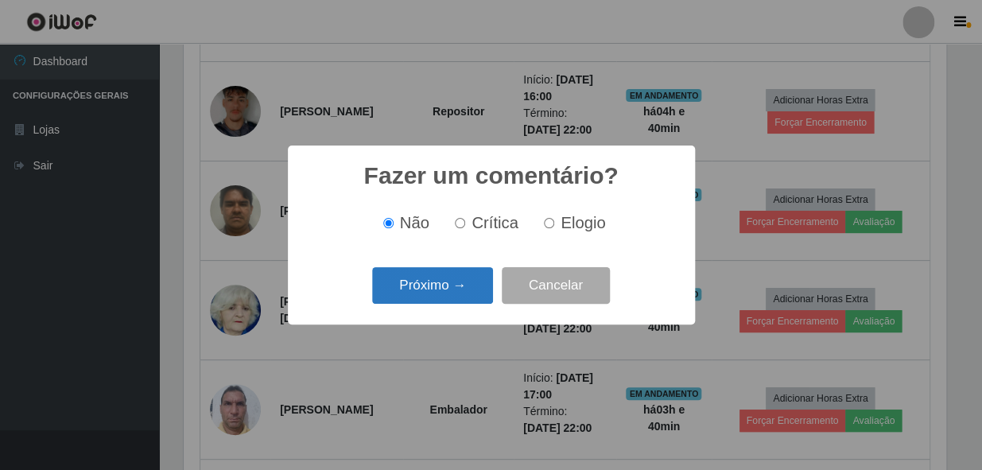
click at [430, 298] on button "Próximo →" at bounding box center [432, 285] width 121 height 37
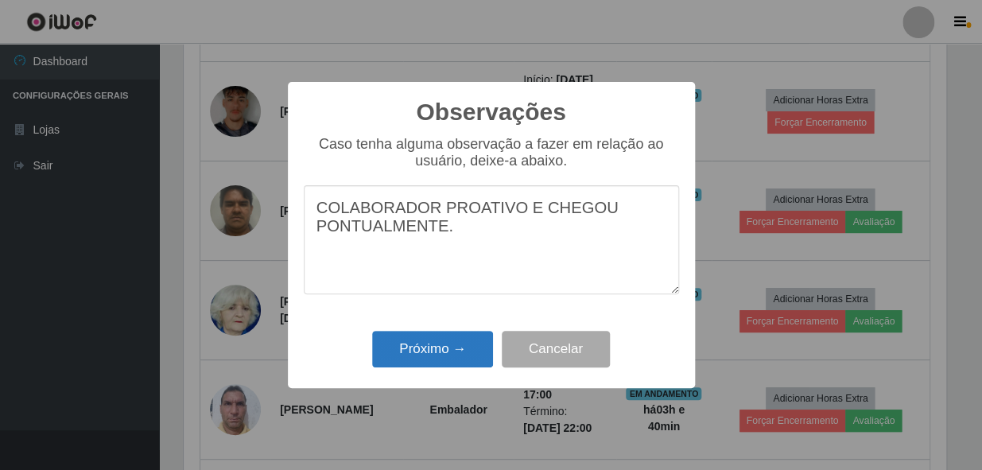
type textarea "COLABORADOR PROATIVO E CHEGOU PONTUALMENTE."
click at [461, 355] on button "Próximo →" at bounding box center [432, 349] width 121 height 37
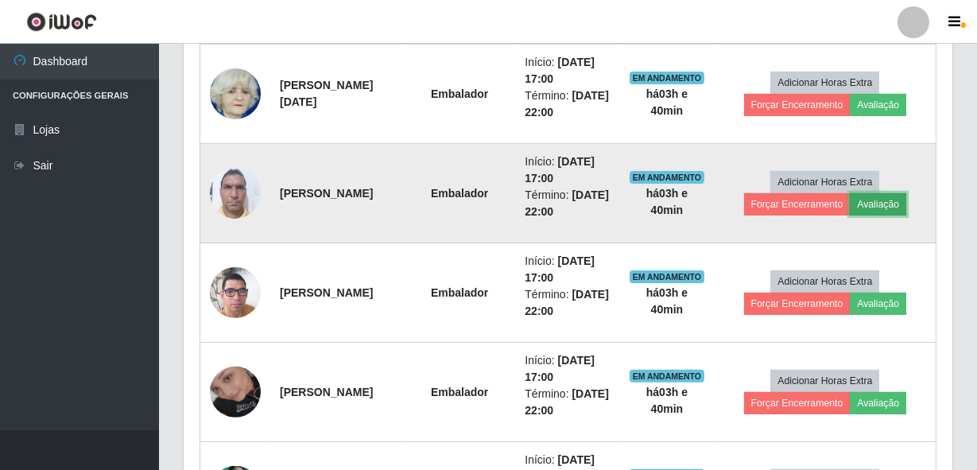
click at [907, 207] on button "Avaliação" at bounding box center [878, 204] width 56 height 22
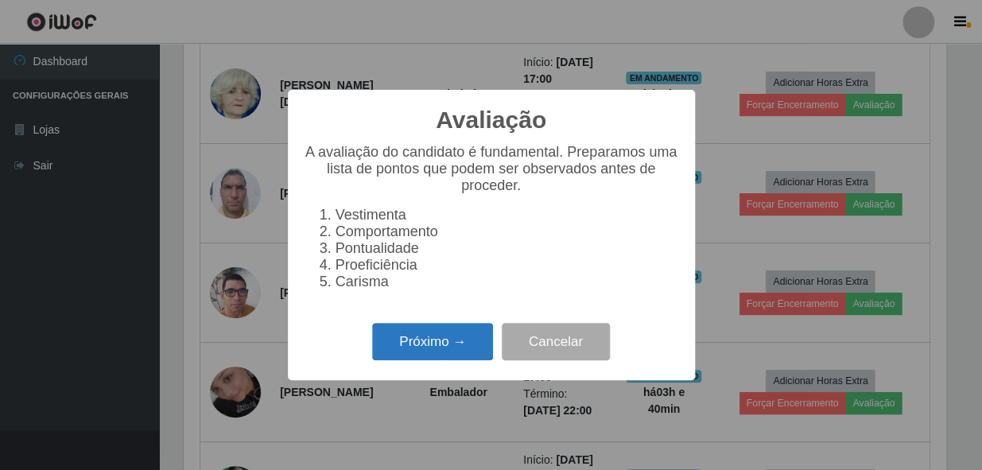
click at [425, 360] on button "Próximo →" at bounding box center [432, 341] width 121 height 37
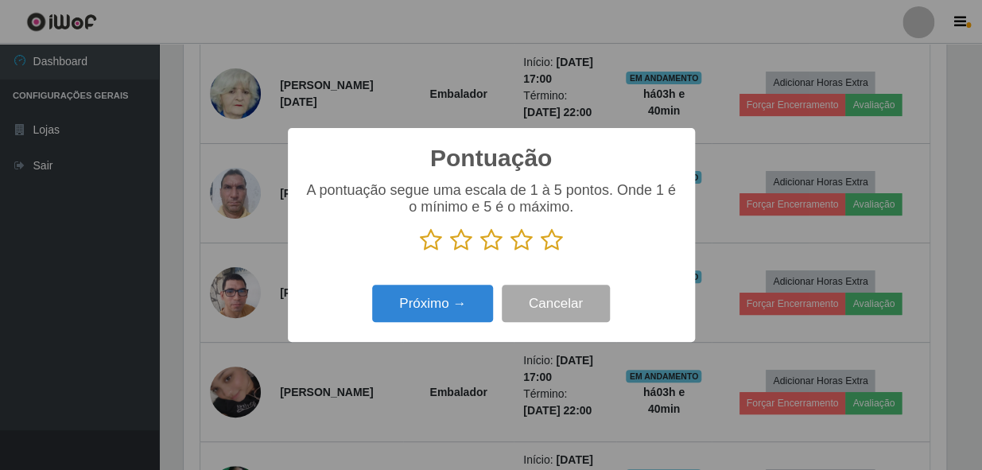
click at [545, 237] on icon at bounding box center [552, 240] width 22 height 24
click at [541, 252] on input "radio" at bounding box center [541, 252] width 0 height 0
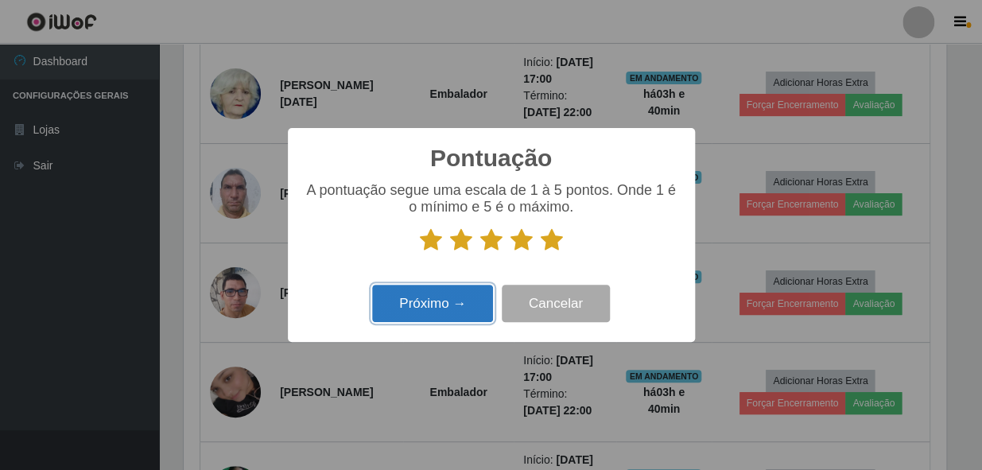
click at [436, 311] on button "Próximo →" at bounding box center [432, 303] width 121 height 37
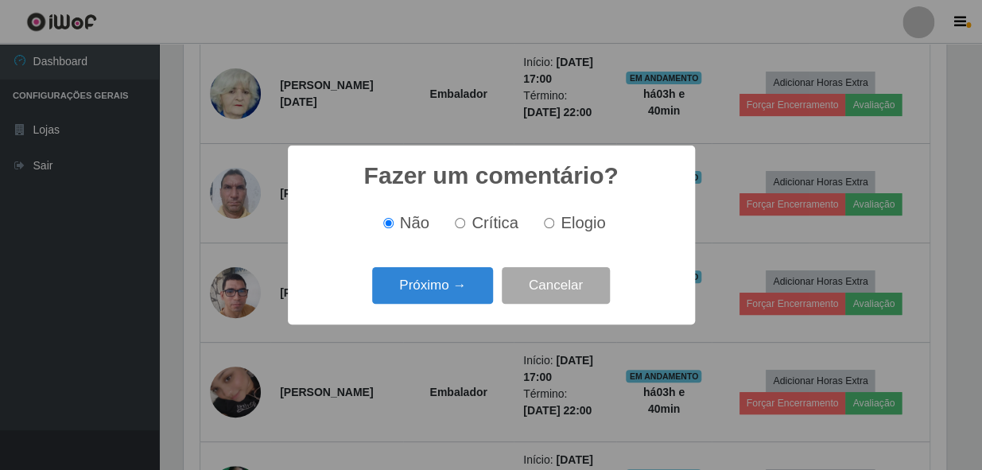
click at [434, 278] on button "Próximo →" at bounding box center [432, 285] width 121 height 37
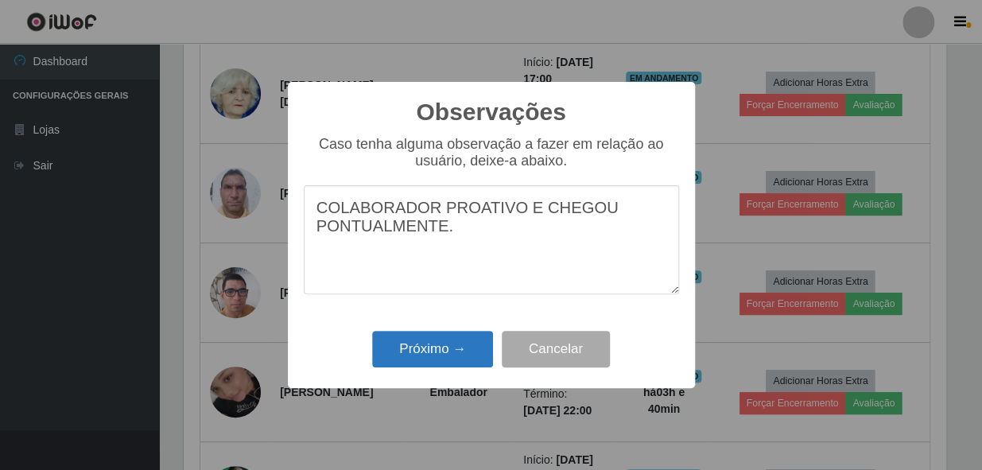
type textarea "COLABORADOR PROATIVO E CHEGOU PONTUALMENTE."
click at [439, 355] on button "Próximo →" at bounding box center [432, 349] width 121 height 37
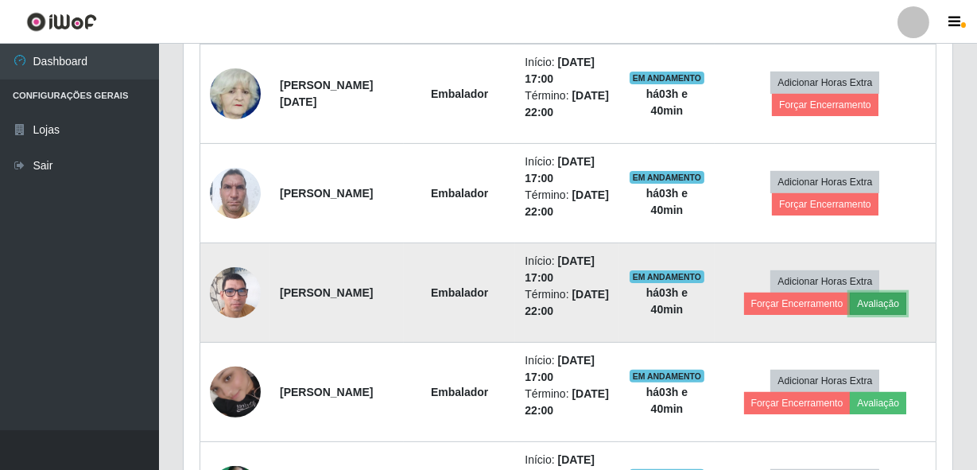
click at [894, 301] on button "Avaliação" at bounding box center [878, 304] width 56 height 22
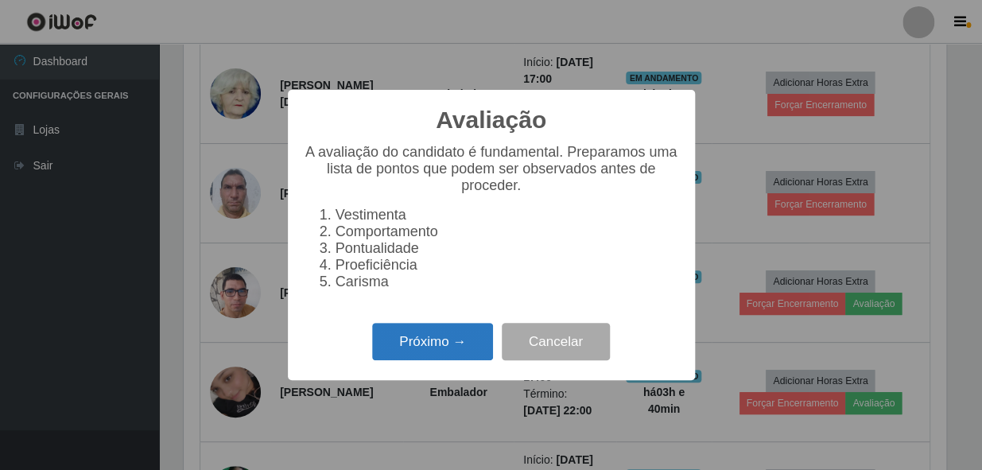
click at [469, 355] on button "Próximo →" at bounding box center [432, 341] width 121 height 37
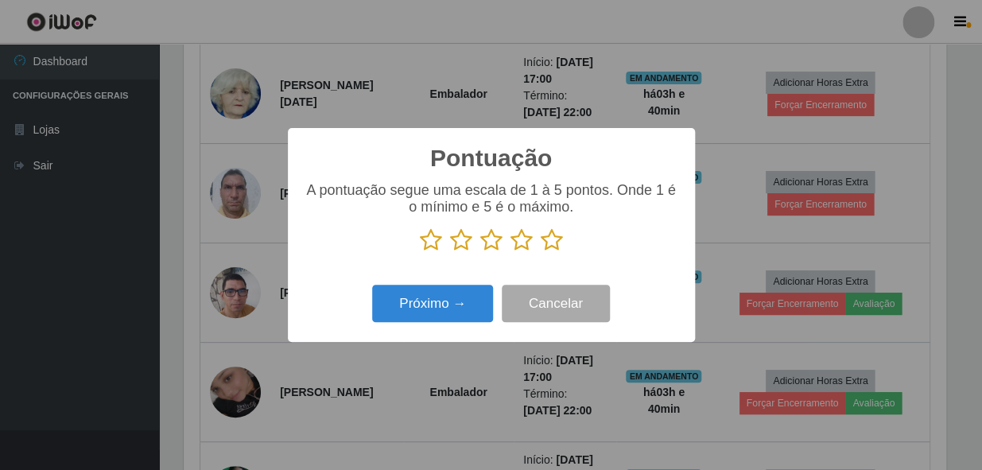
click at [544, 239] on icon at bounding box center [552, 240] width 22 height 24
click at [541, 252] on input "radio" at bounding box center [541, 252] width 0 height 0
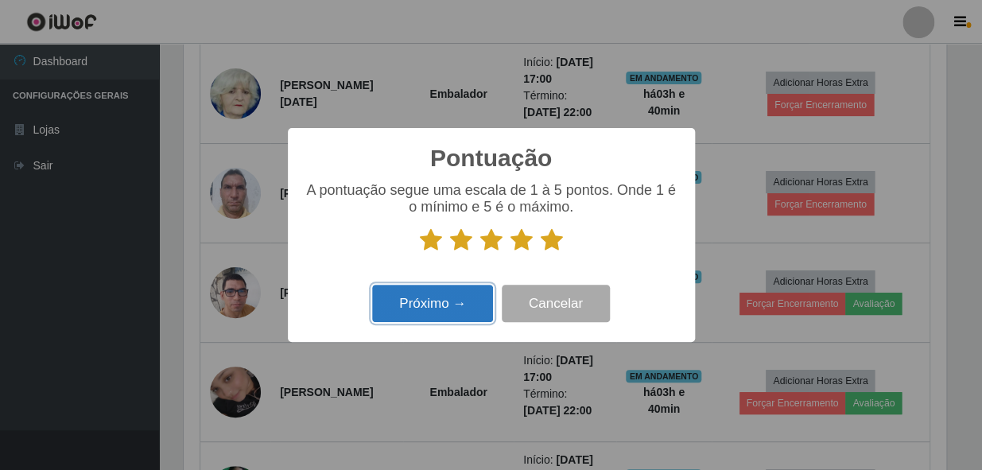
click at [444, 301] on button "Próximo →" at bounding box center [432, 303] width 121 height 37
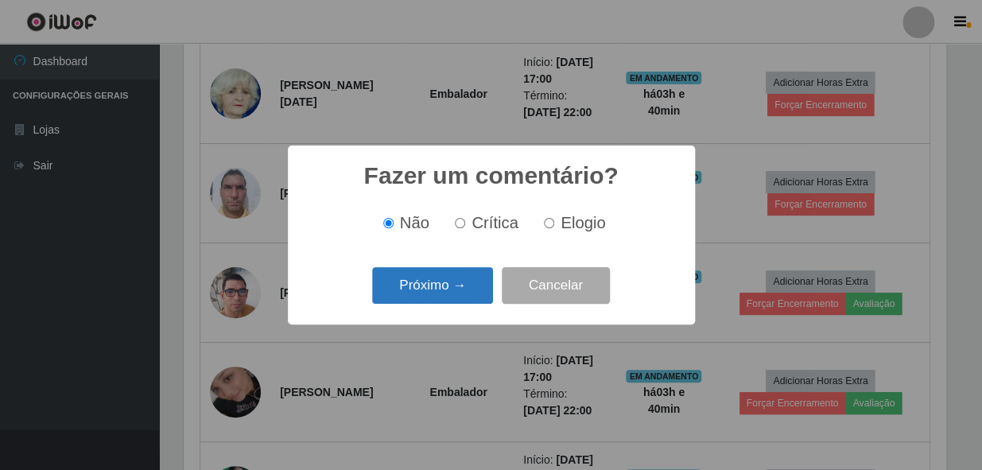
click at [447, 294] on button "Próximo →" at bounding box center [432, 285] width 121 height 37
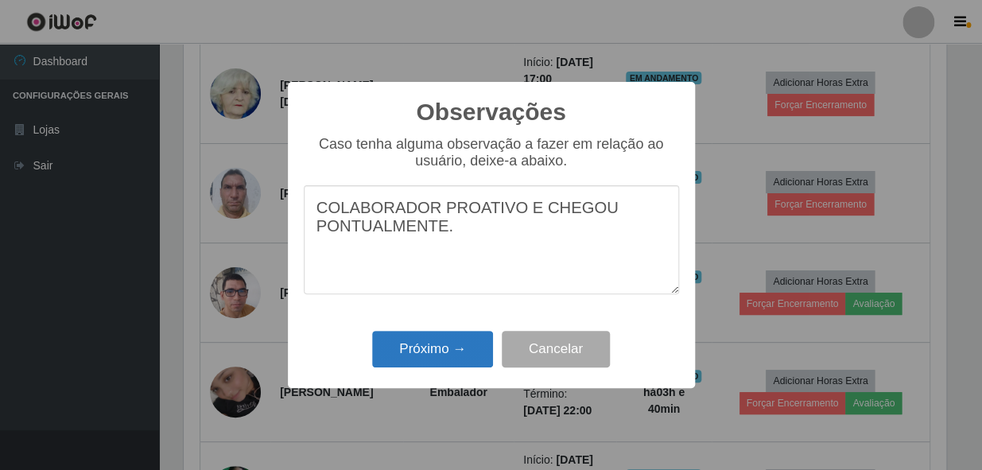
type textarea "COLABORADOR PROATIVO E CHEGOU PONTUALMENTE."
click at [433, 359] on button "Próximo →" at bounding box center [432, 349] width 121 height 37
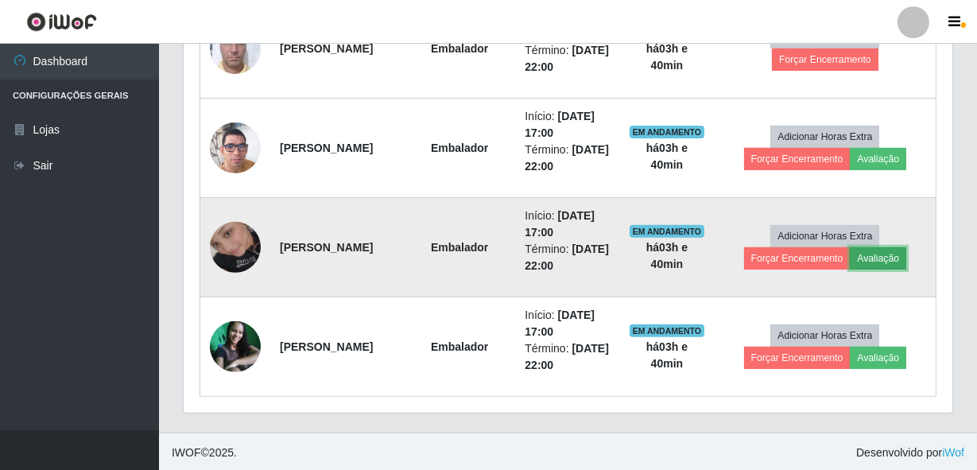
click at [882, 257] on button "Avaliação" at bounding box center [878, 258] width 56 height 22
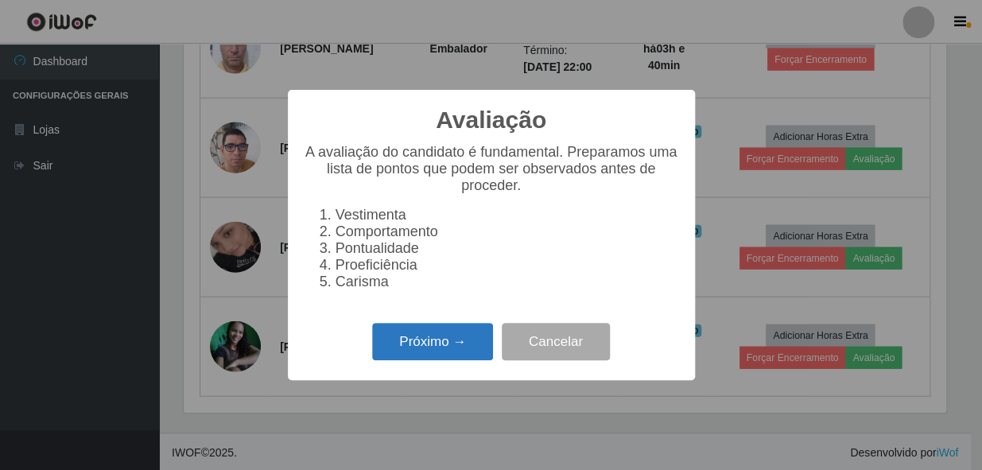
click at [435, 357] on button "Próximo →" at bounding box center [432, 341] width 121 height 37
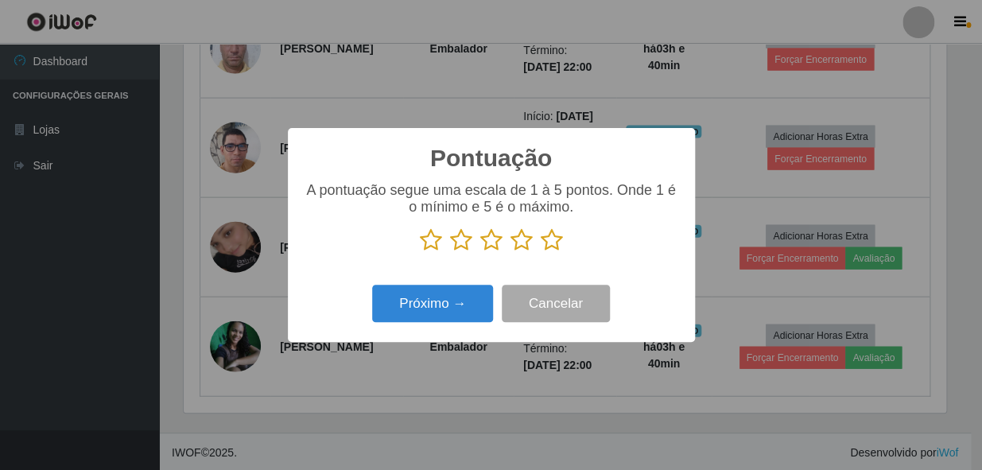
drag, startPoint x: 553, startPoint y: 239, endPoint x: 460, endPoint y: 278, distance: 100.5
click at [552, 239] on icon at bounding box center [552, 240] width 22 height 24
click at [541, 252] on input "radio" at bounding box center [541, 252] width 0 height 0
click at [407, 325] on div "Próximo → Cancelar" at bounding box center [491, 303] width 375 height 45
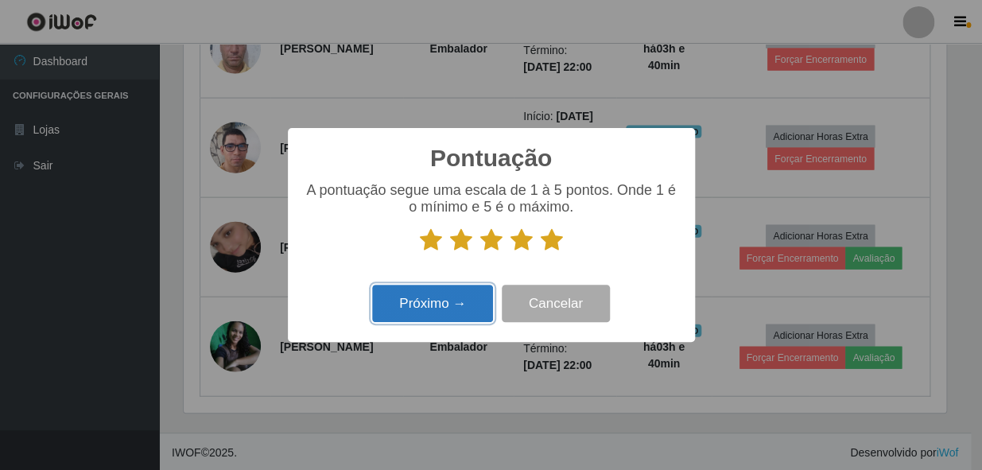
click at [424, 291] on button "Próximo →" at bounding box center [432, 303] width 121 height 37
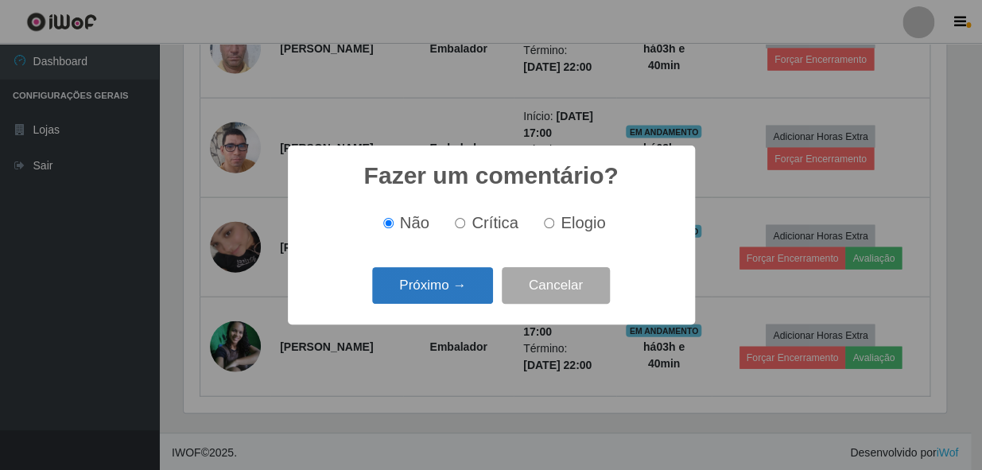
click at [429, 300] on button "Próximo →" at bounding box center [432, 285] width 121 height 37
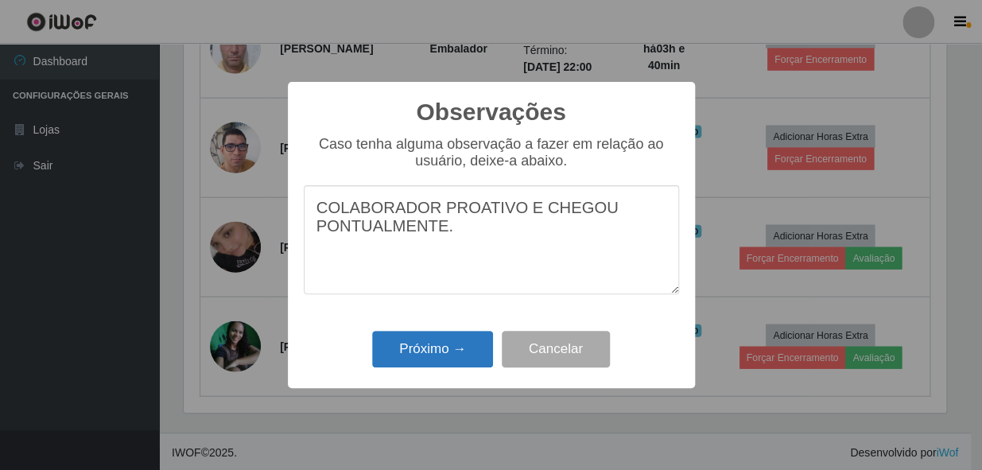
type textarea "COLABORADOR PROATIVO E CHEGOU PONTUALMENTE."
click at [424, 341] on button "Próximo →" at bounding box center [432, 349] width 121 height 37
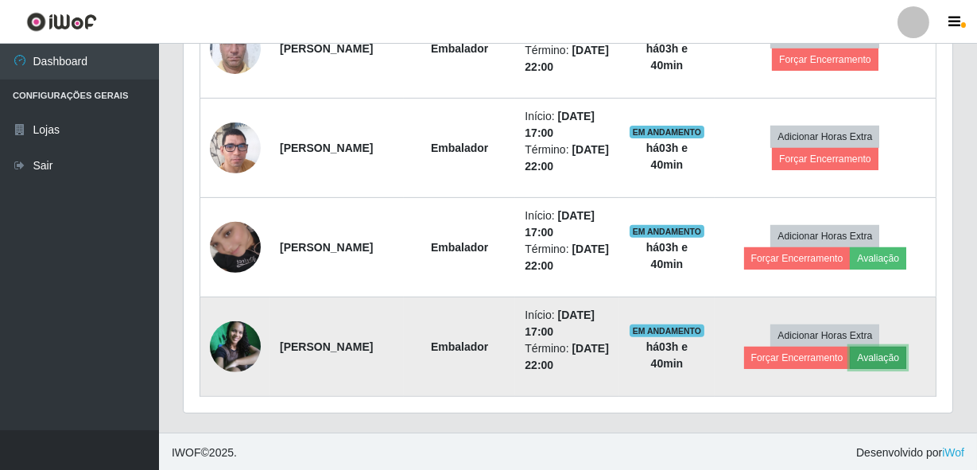
click at [891, 364] on button "Avaliação" at bounding box center [878, 358] width 56 height 22
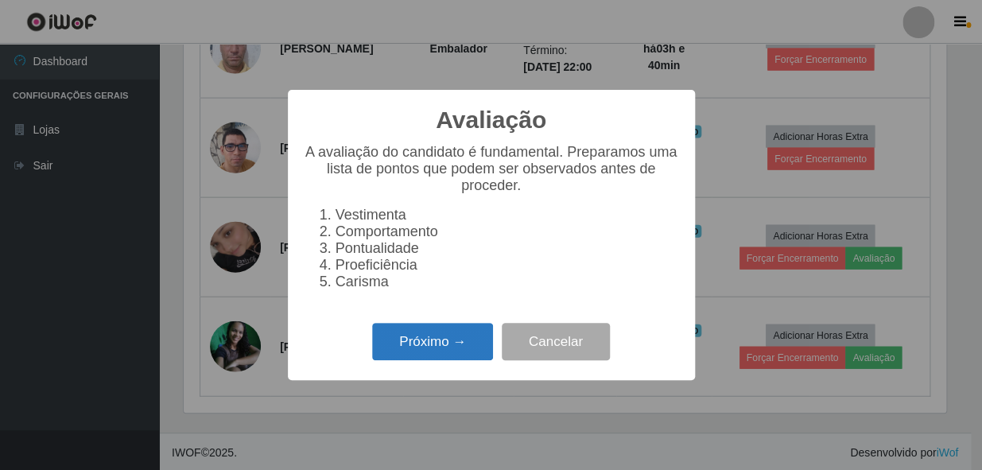
click at [441, 348] on button "Próximo →" at bounding box center [432, 341] width 121 height 37
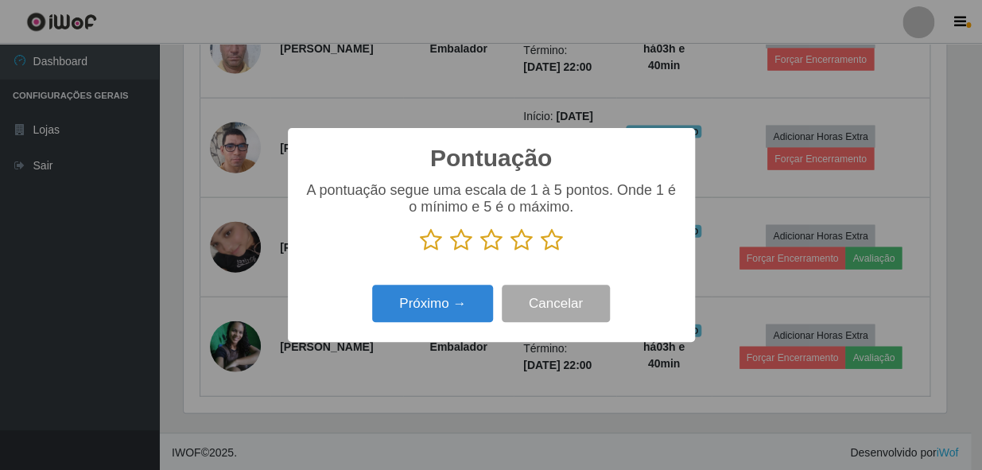
drag, startPoint x: 550, startPoint y: 244, endPoint x: 530, endPoint y: 270, distance: 32.9
click at [550, 245] on icon at bounding box center [552, 240] width 22 height 24
click at [541, 252] on input "radio" at bounding box center [541, 252] width 0 height 0
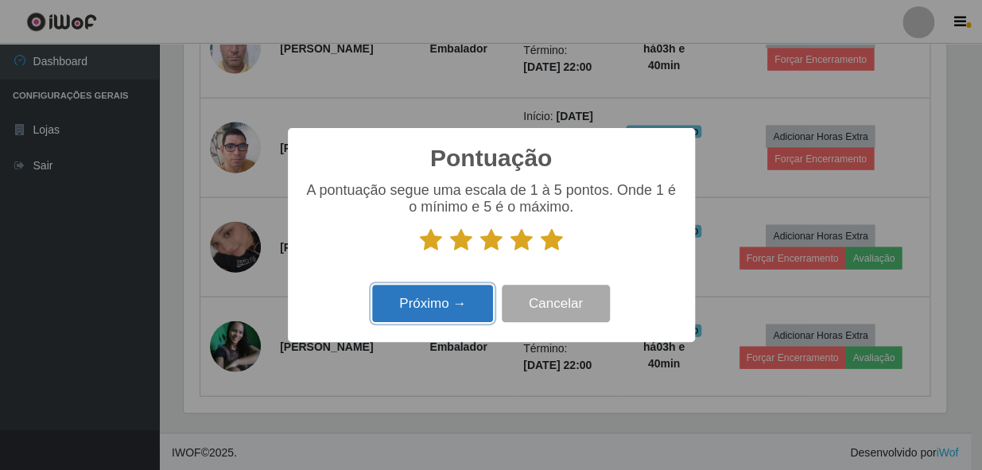
click at [457, 313] on button "Próximo →" at bounding box center [432, 303] width 121 height 37
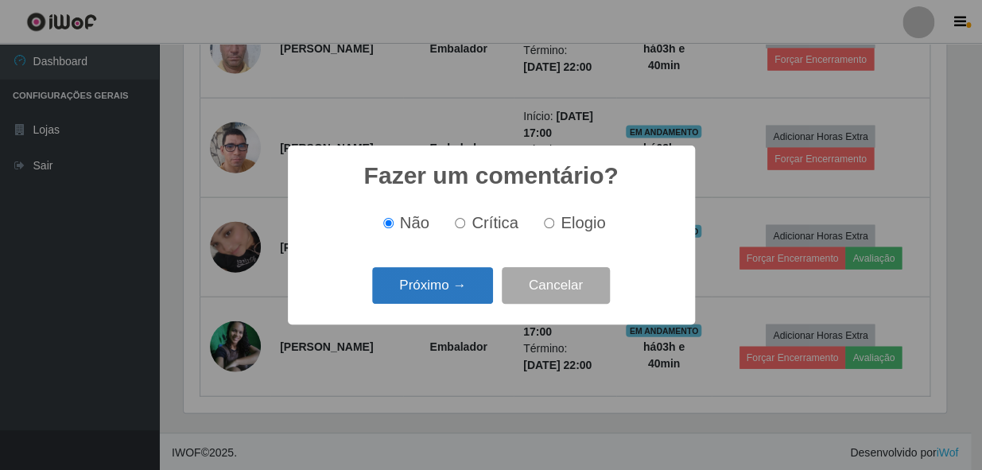
click at [456, 284] on button "Próximo →" at bounding box center [432, 285] width 121 height 37
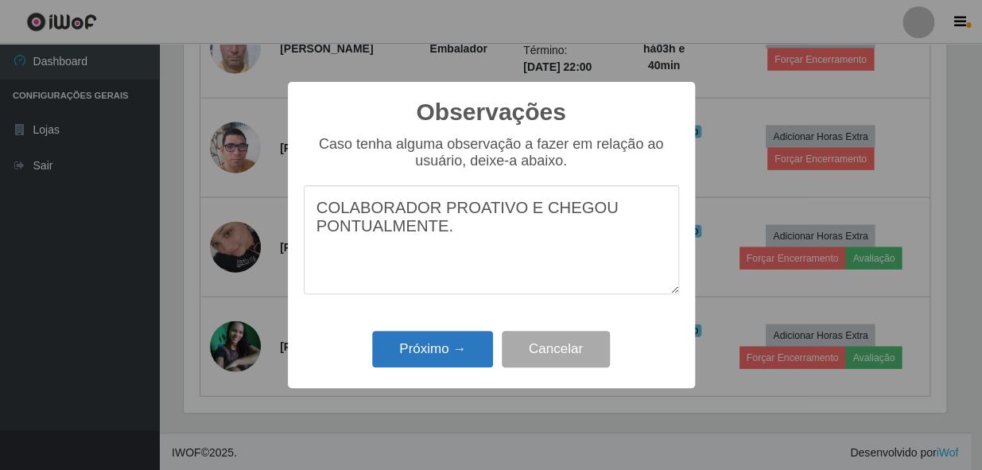
type textarea "COLABORADOR PROATIVO E CHEGOU PONTUALMENTE."
click at [424, 353] on button "Próximo →" at bounding box center [432, 349] width 121 height 37
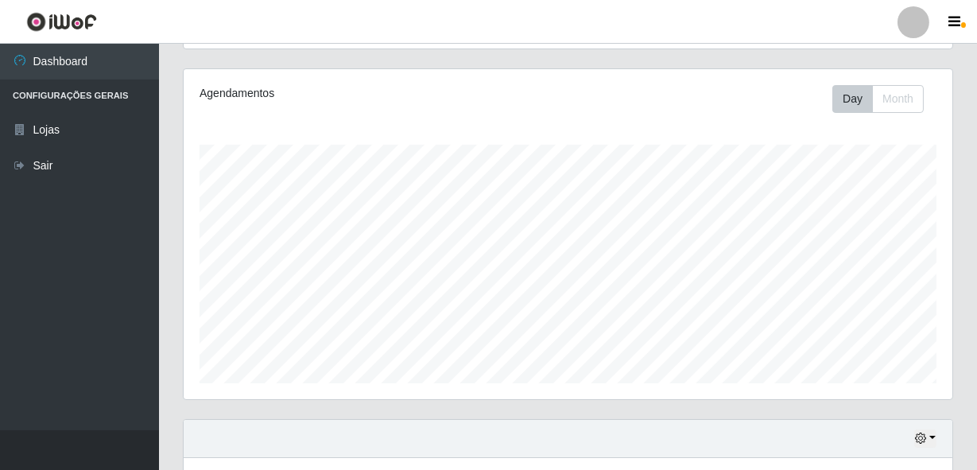
scroll to position [183, 0]
